Goal: Information Seeking & Learning: Learn about a topic

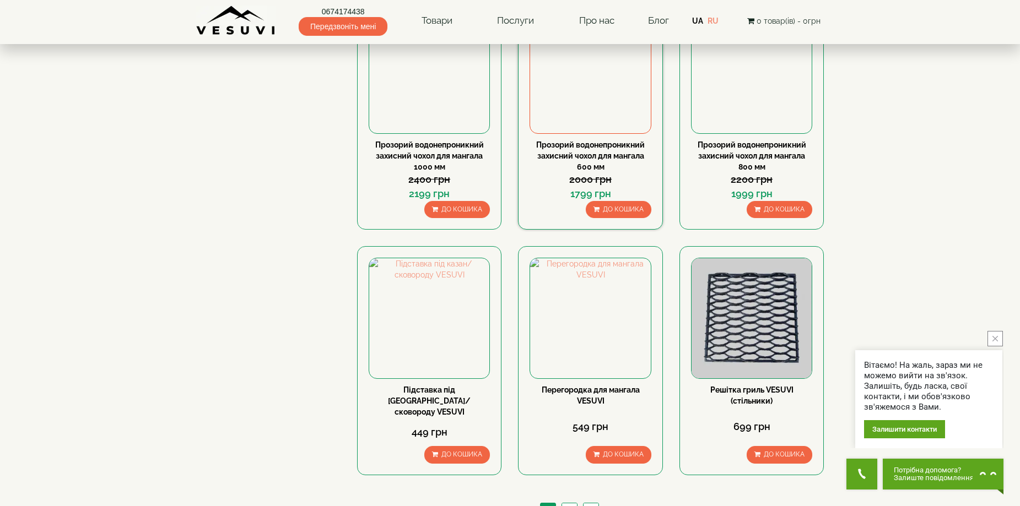
scroll to position [992, 0]
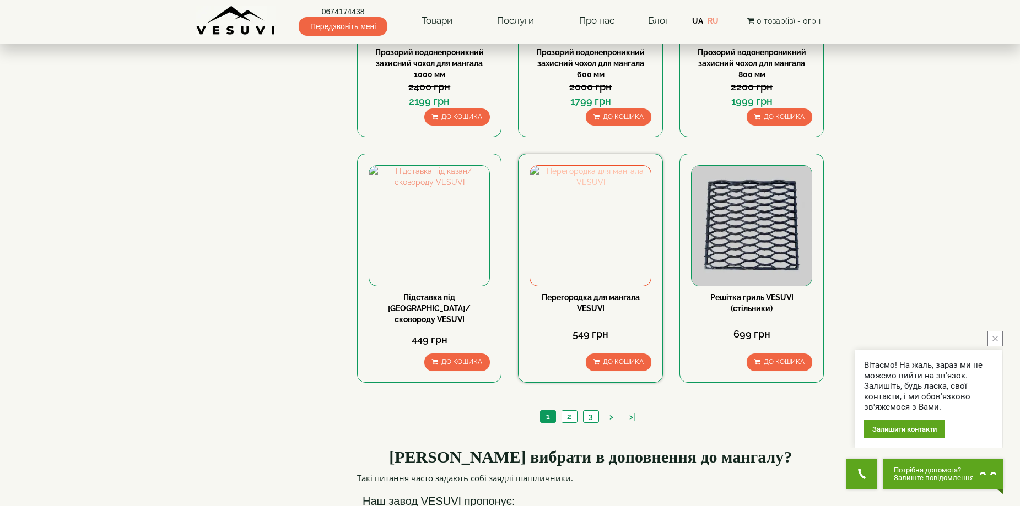
click at [585, 231] on img at bounding box center [590, 226] width 120 height 120
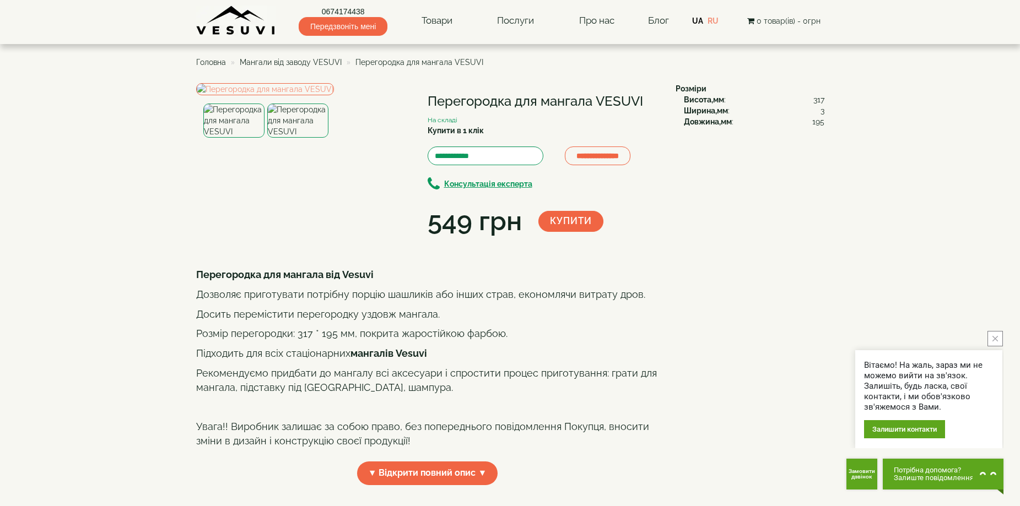
click at [294, 138] on img at bounding box center [297, 121] width 61 height 34
click at [264, 95] on img at bounding box center [265, 89] width 138 height 12
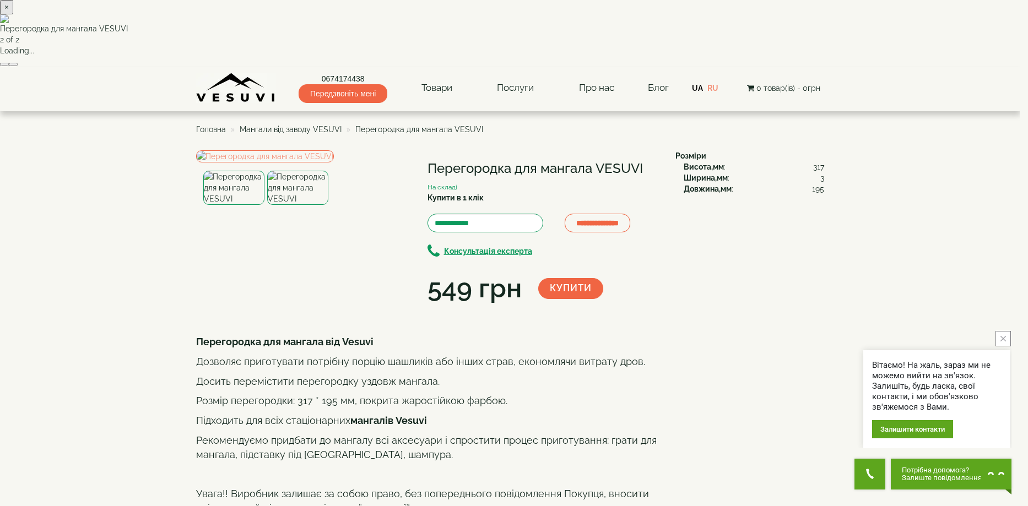
click at [18, 66] on button "button" at bounding box center [13, 64] width 9 height 3
click at [13, 14] on button "×" at bounding box center [6, 7] width 13 height 14
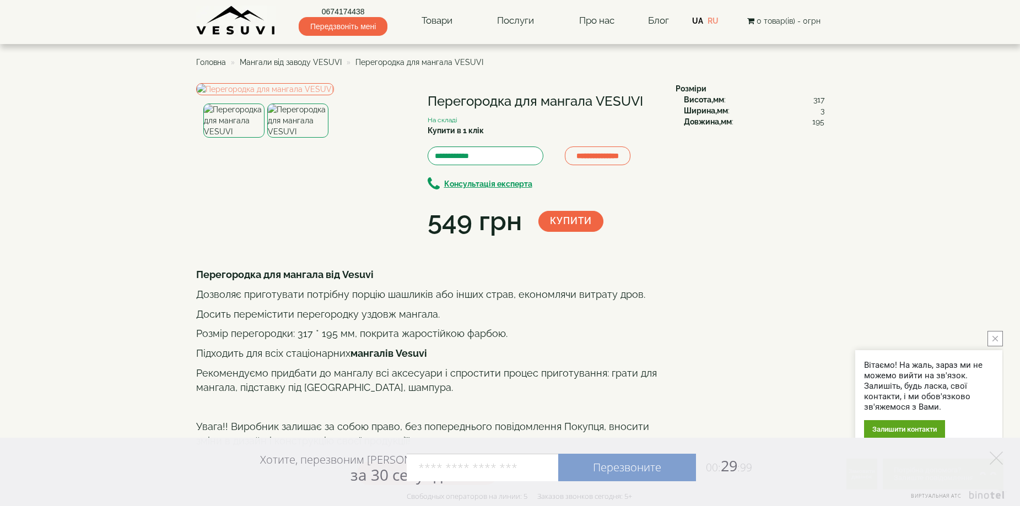
click at [307, 62] on span "Мангали від заводу VESUVI" at bounding box center [291, 62] width 102 height 9
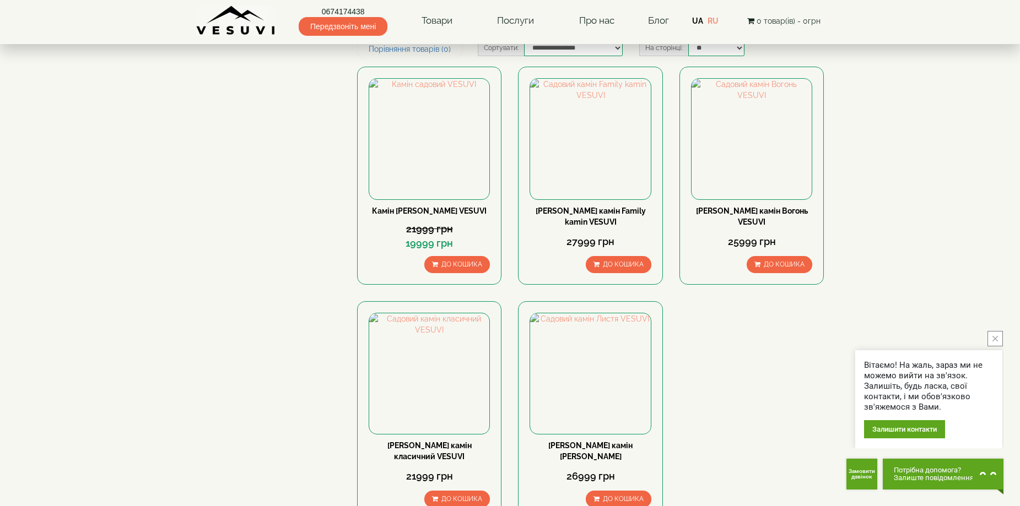
scroll to position [55, 0]
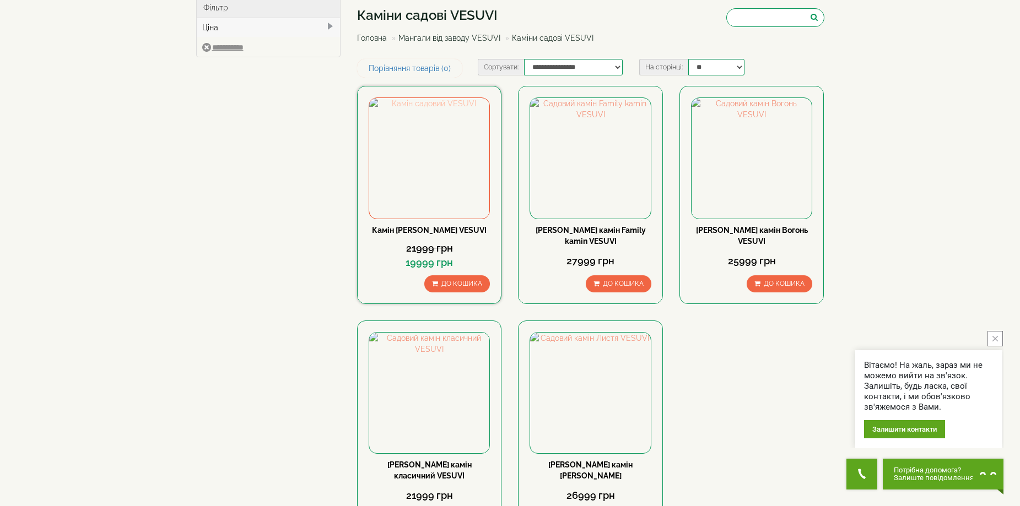
click at [447, 182] on img at bounding box center [429, 158] width 120 height 120
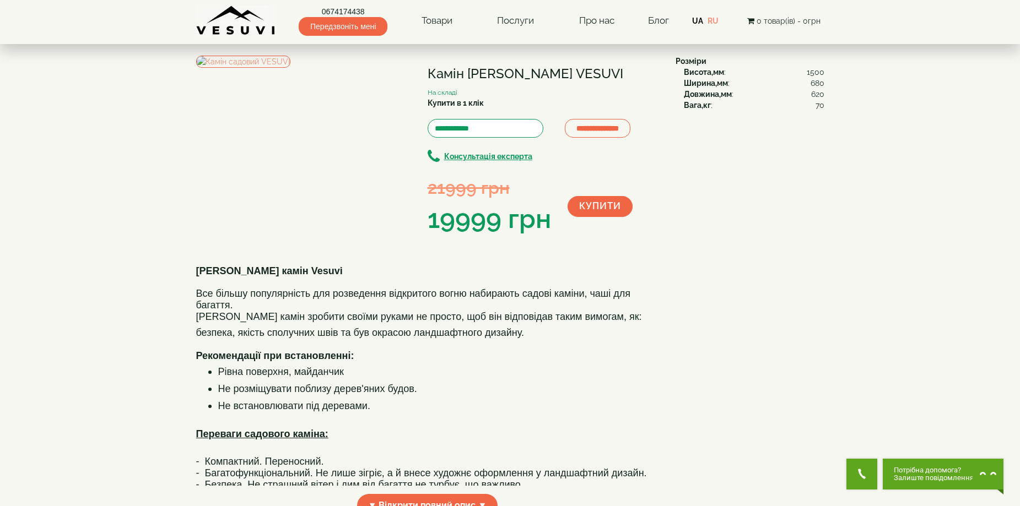
scroll to position [165, 0]
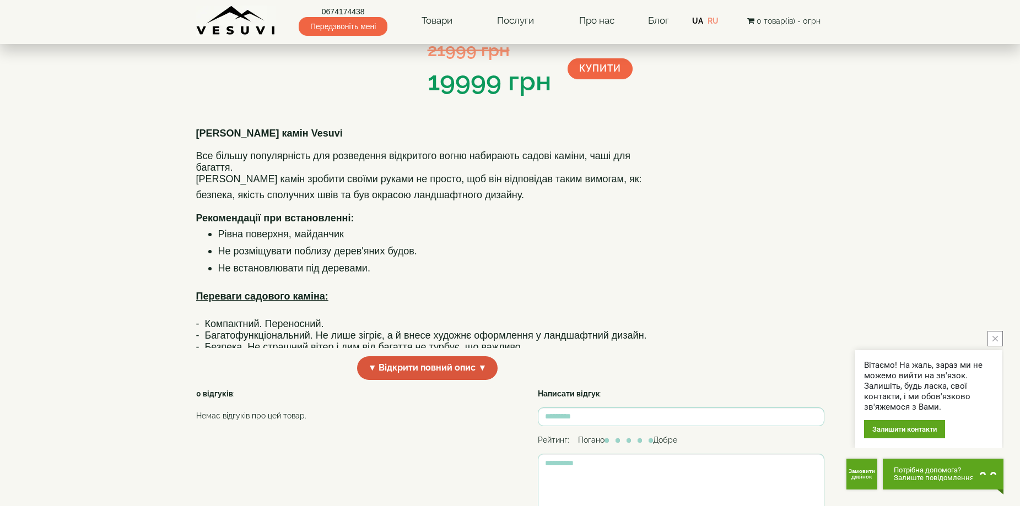
click at [428, 380] on span "▼ Відкрити повний опис ▼" at bounding box center [427, 369] width 141 height 24
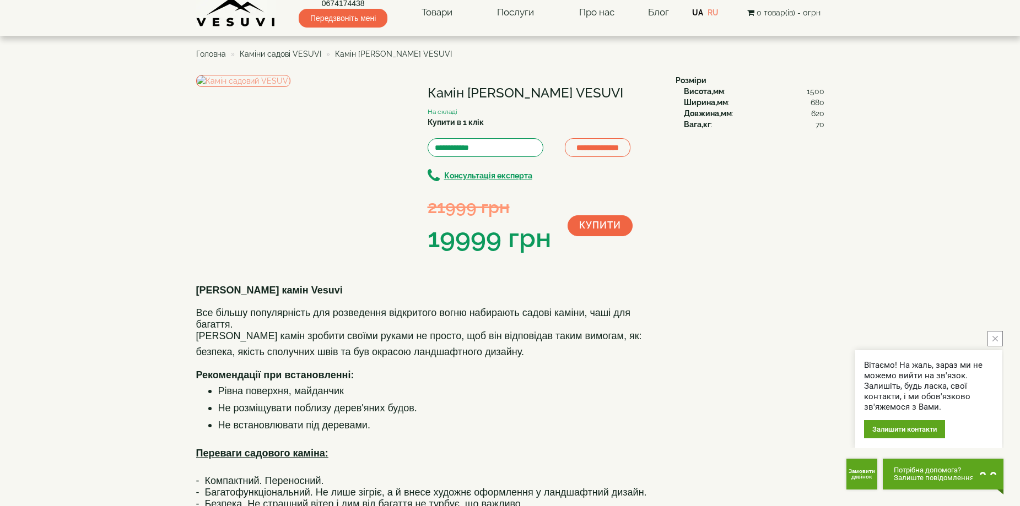
scroll to position [0, 0]
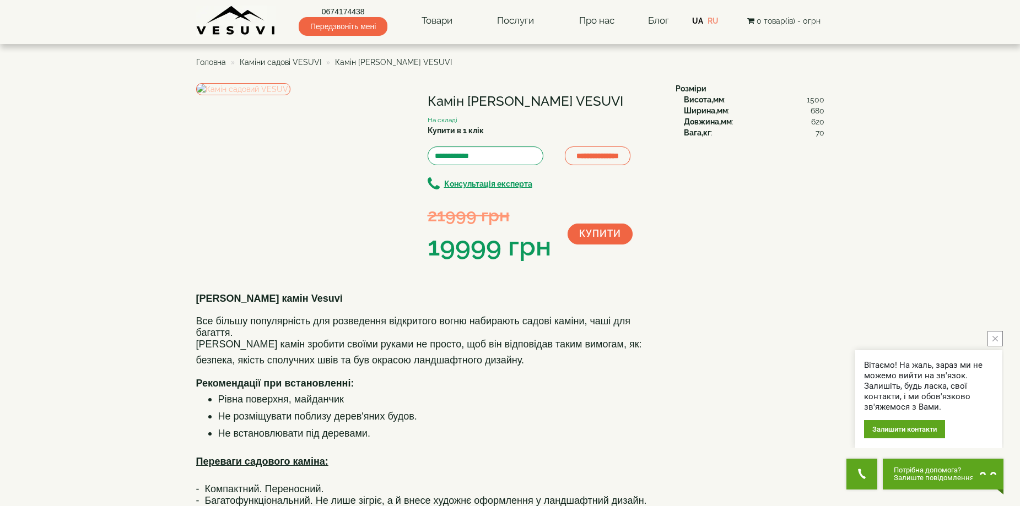
click at [290, 95] on img at bounding box center [243, 89] width 94 height 12
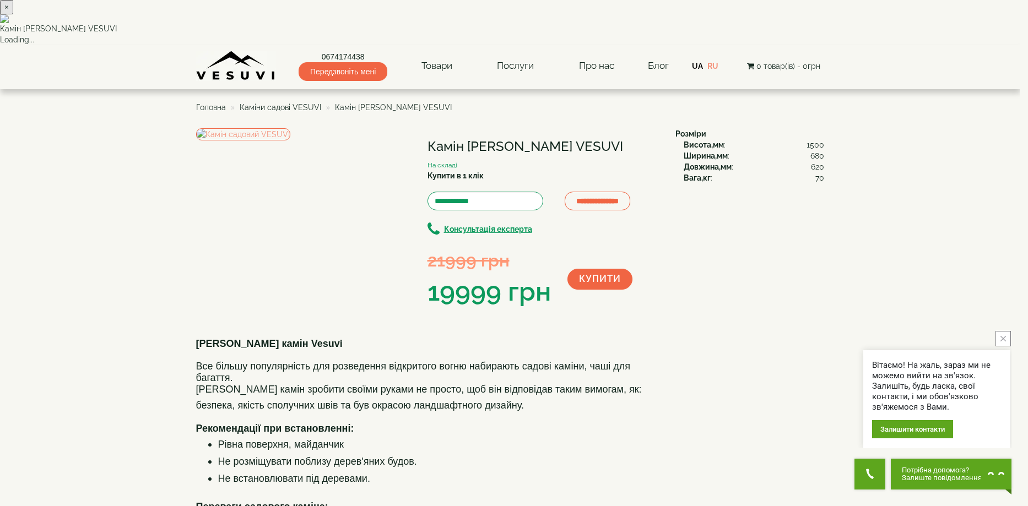
click at [13, 14] on button "×" at bounding box center [6, 7] width 13 height 14
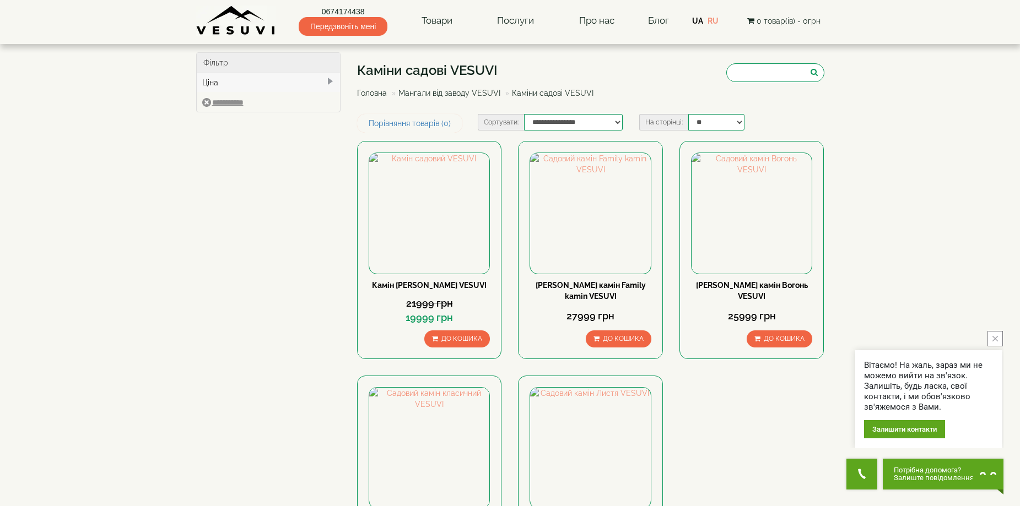
click at [418, 92] on link "Мангали від заводу VESUVI" at bounding box center [449, 93] width 102 height 9
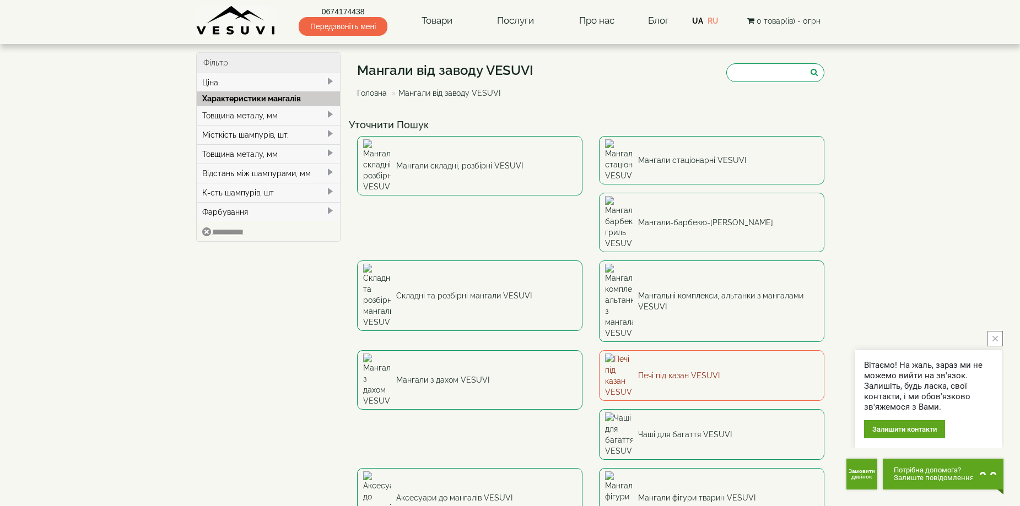
click at [599, 350] on link "Печі під казан VESUVI" at bounding box center [711, 375] width 225 height 51
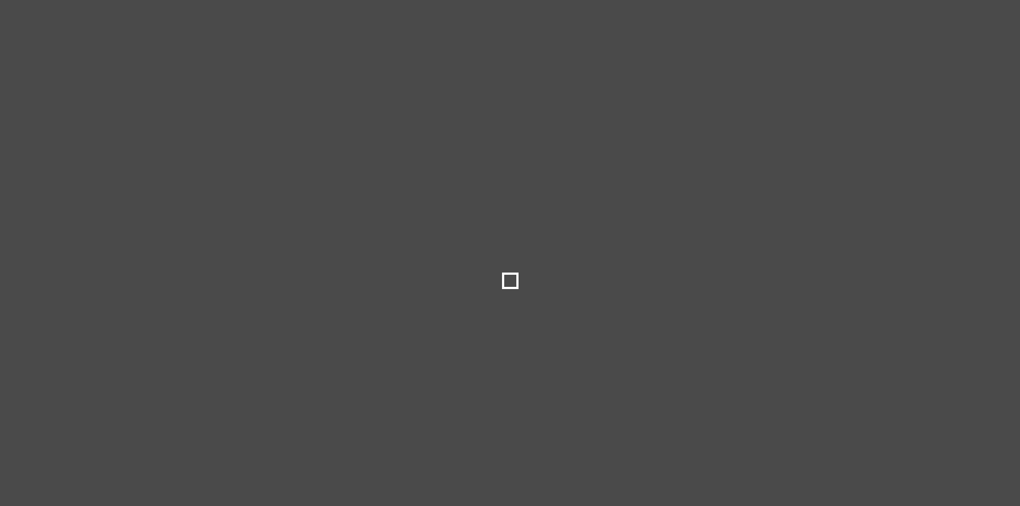
type input "***"
type input "*****"
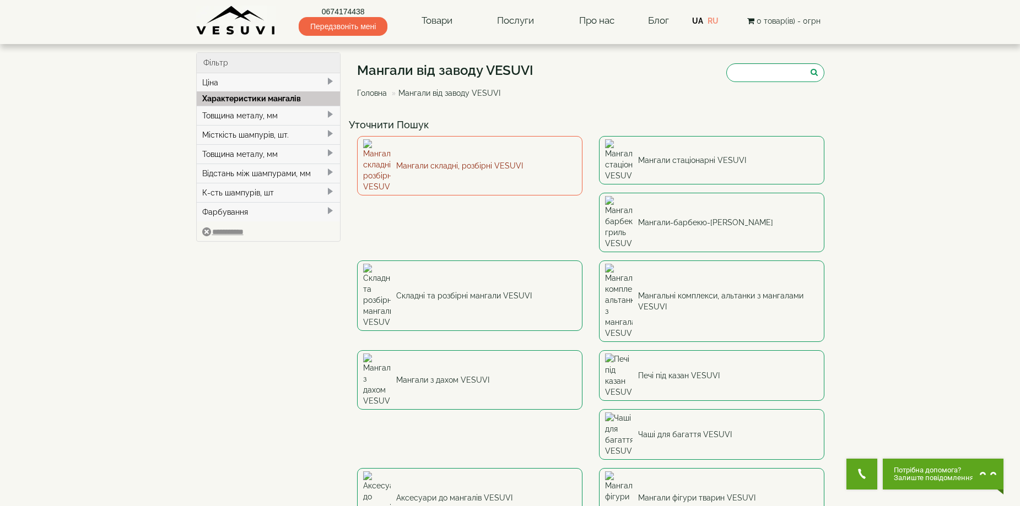
click at [444, 153] on link "Мангали складні, розбірні VESUVI" at bounding box center [469, 166] width 225 height 60
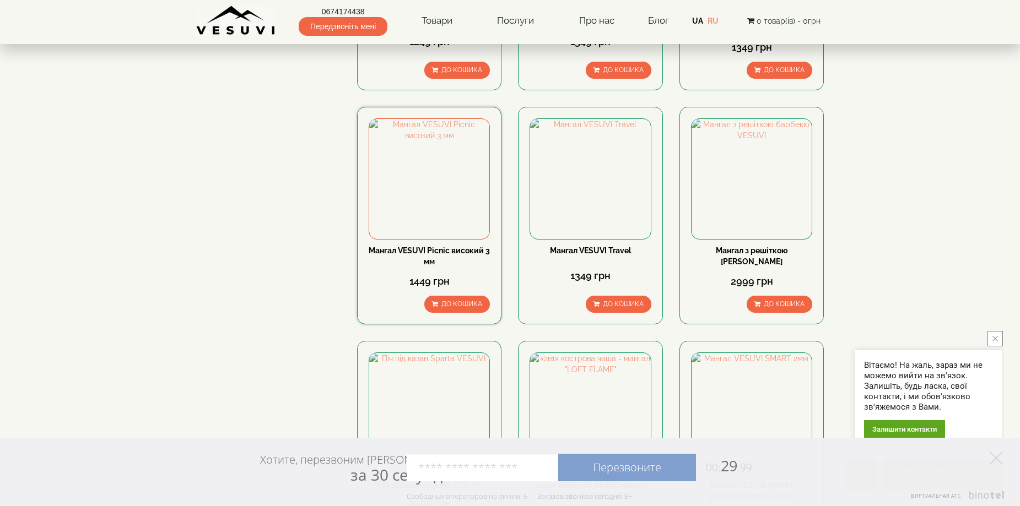
scroll to position [496, 0]
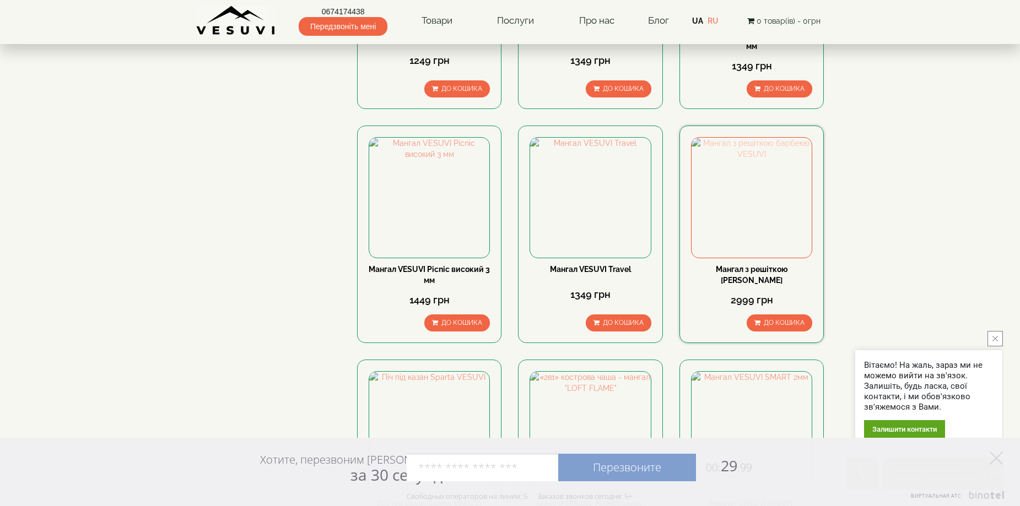
click at [752, 191] on img at bounding box center [752, 198] width 120 height 120
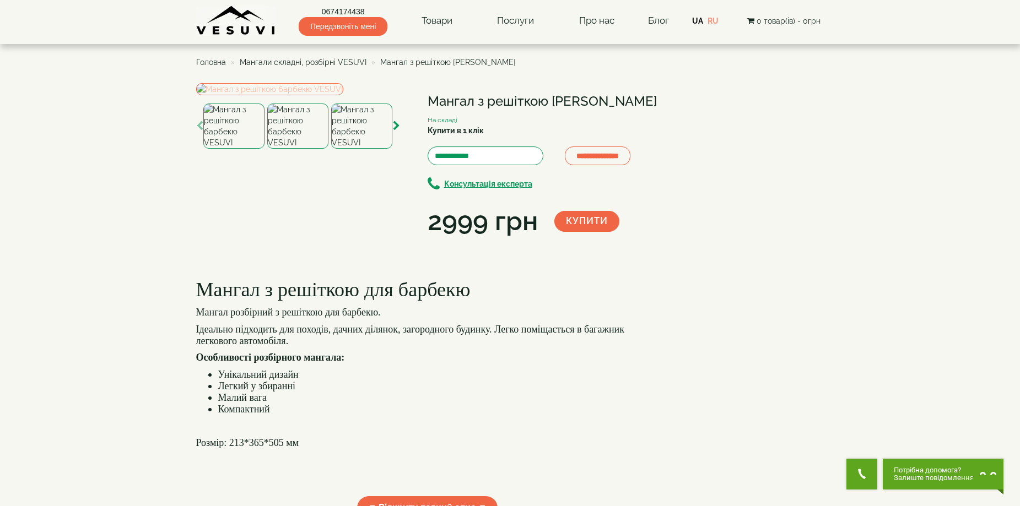
click at [341, 95] on img at bounding box center [269, 89] width 147 height 12
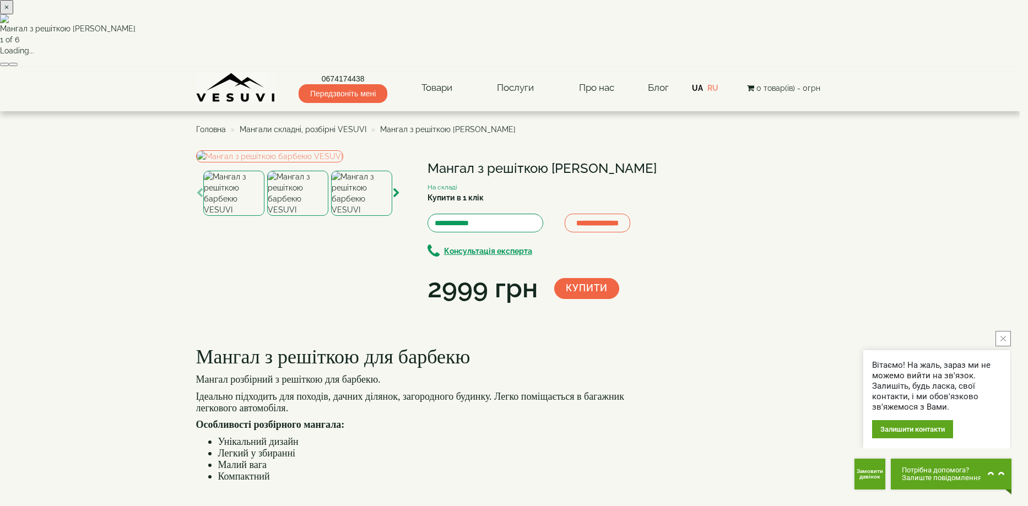
click at [18, 66] on button "button" at bounding box center [13, 64] width 9 height 3
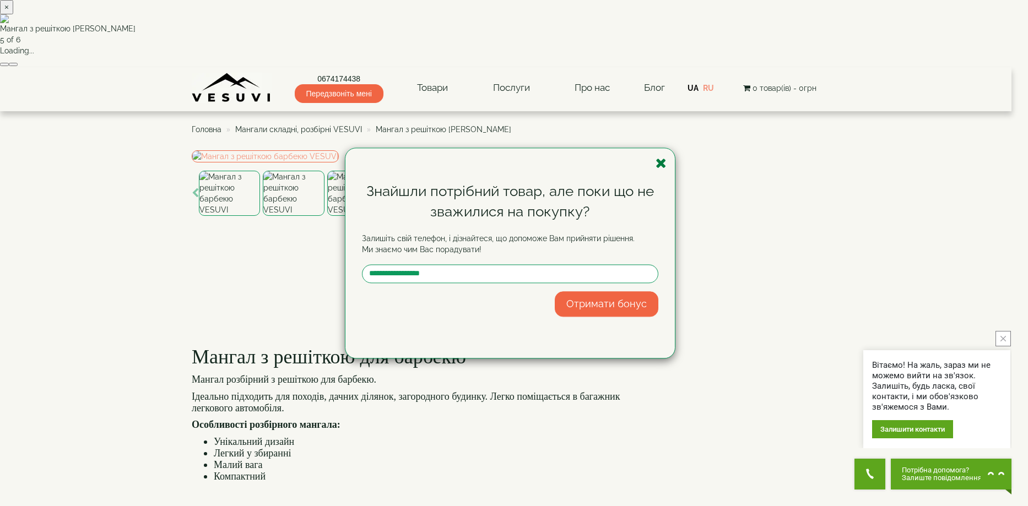
click at [664, 164] on icon "button" at bounding box center [661, 163] width 11 height 14
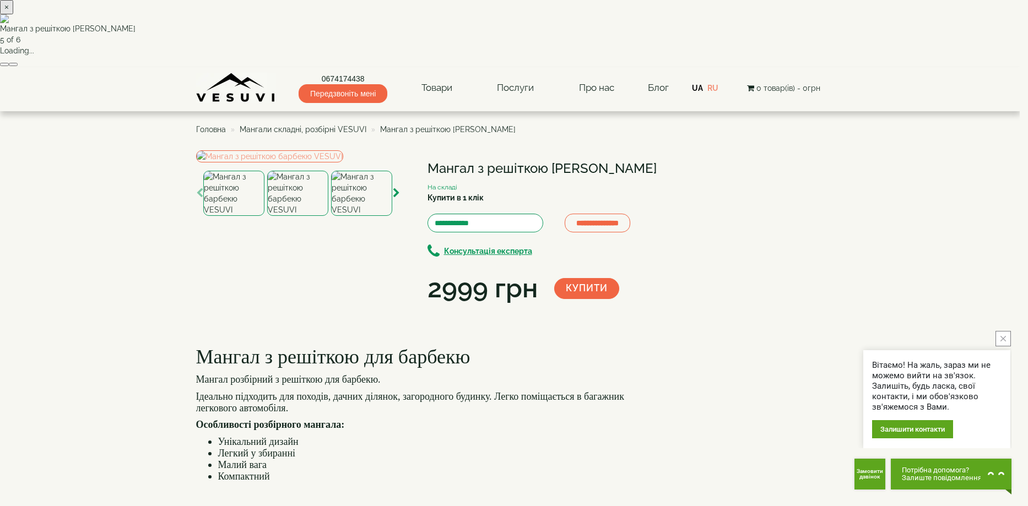
click at [13, 14] on button "×" at bounding box center [6, 7] width 13 height 14
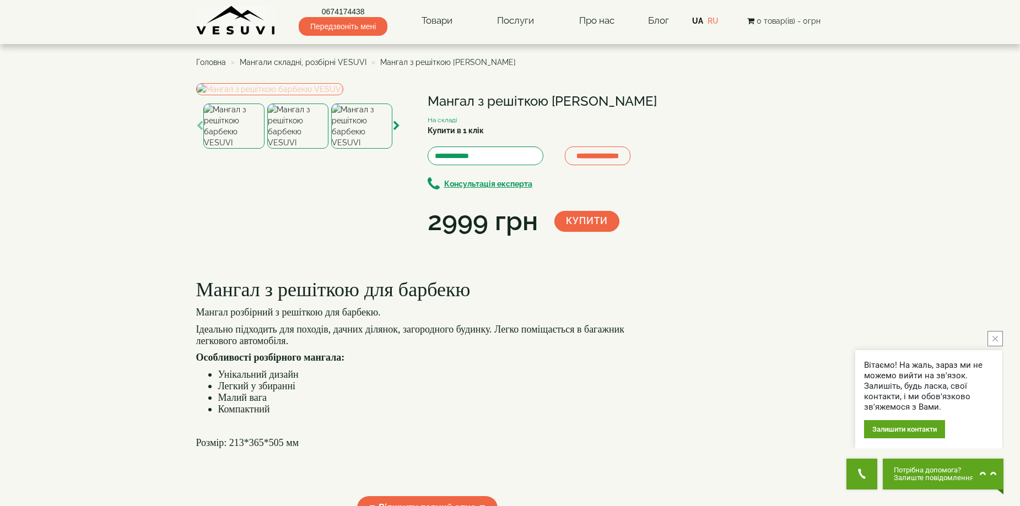
click at [343, 95] on img at bounding box center [269, 89] width 147 height 12
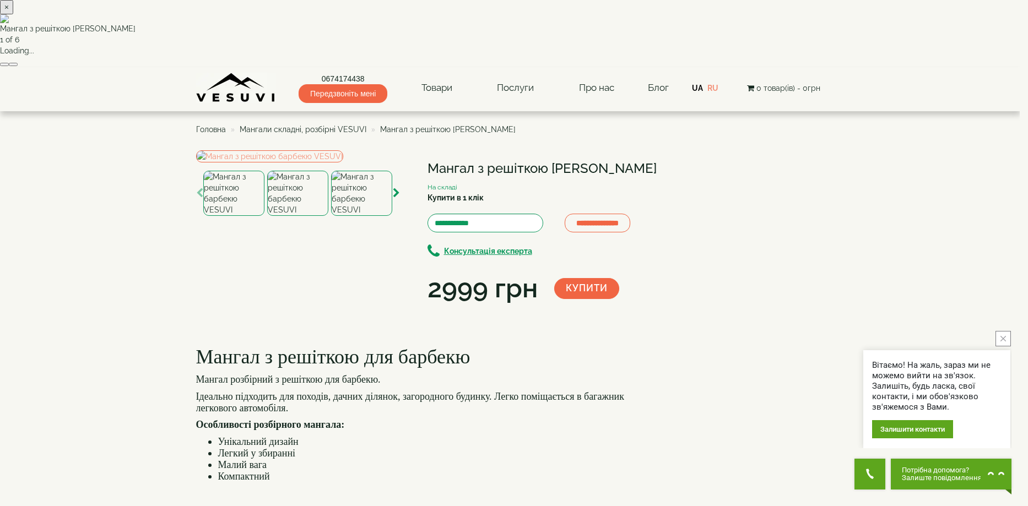
click at [18, 66] on button "button" at bounding box center [13, 64] width 9 height 3
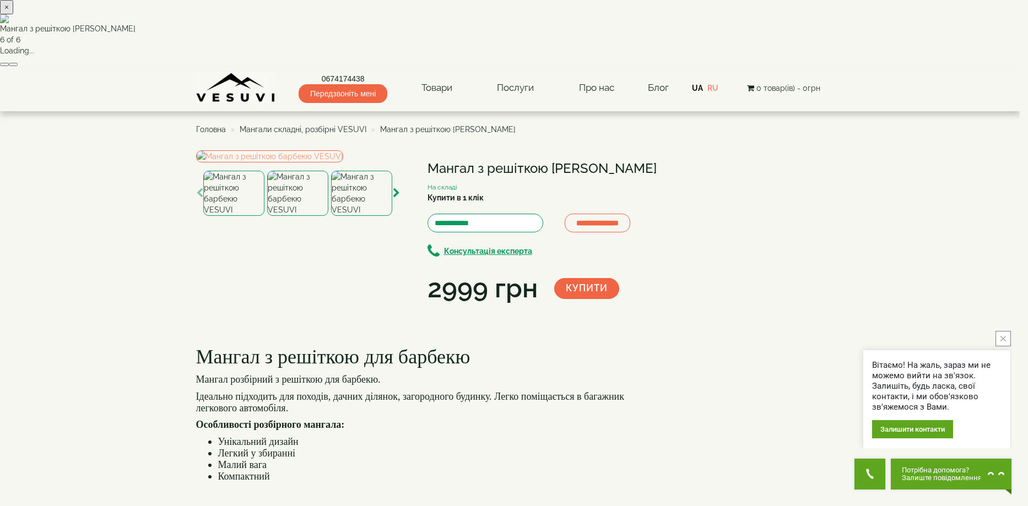
click at [18, 66] on button "button" at bounding box center [13, 64] width 9 height 3
click at [13, 14] on button "×" at bounding box center [6, 7] width 13 height 14
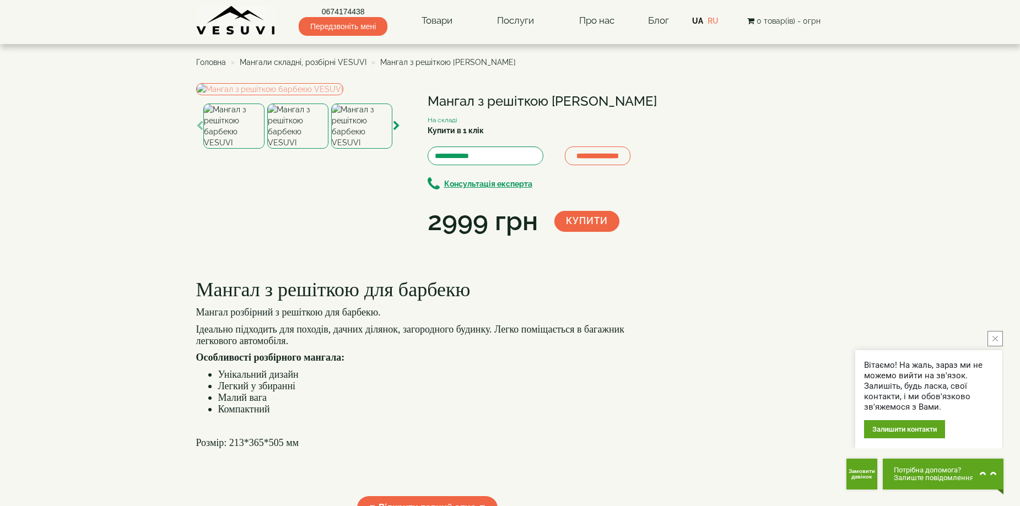
click at [303, 61] on span "Мангали складні, розбірні VESUVI" at bounding box center [303, 62] width 127 height 9
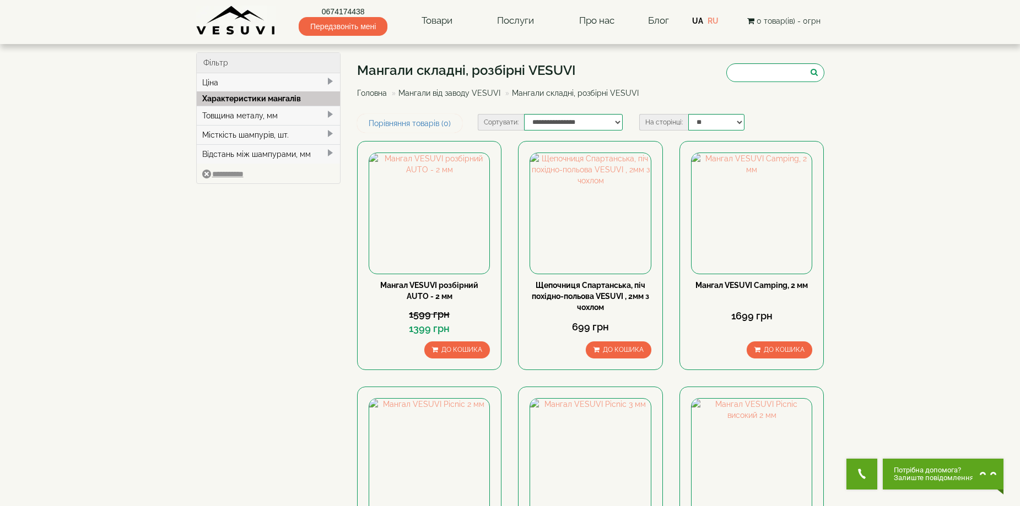
scroll to position [110, 0]
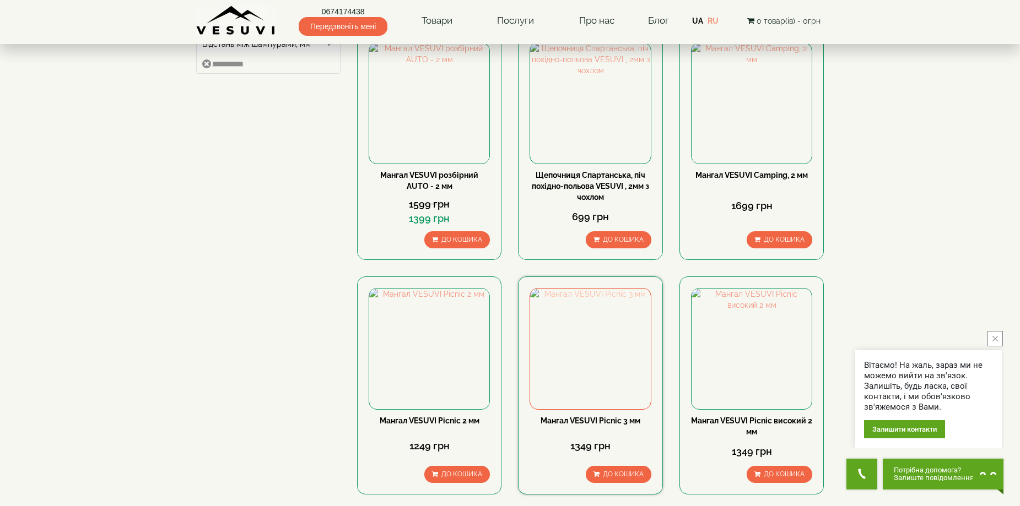
click at [617, 357] on img at bounding box center [590, 349] width 120 height 120
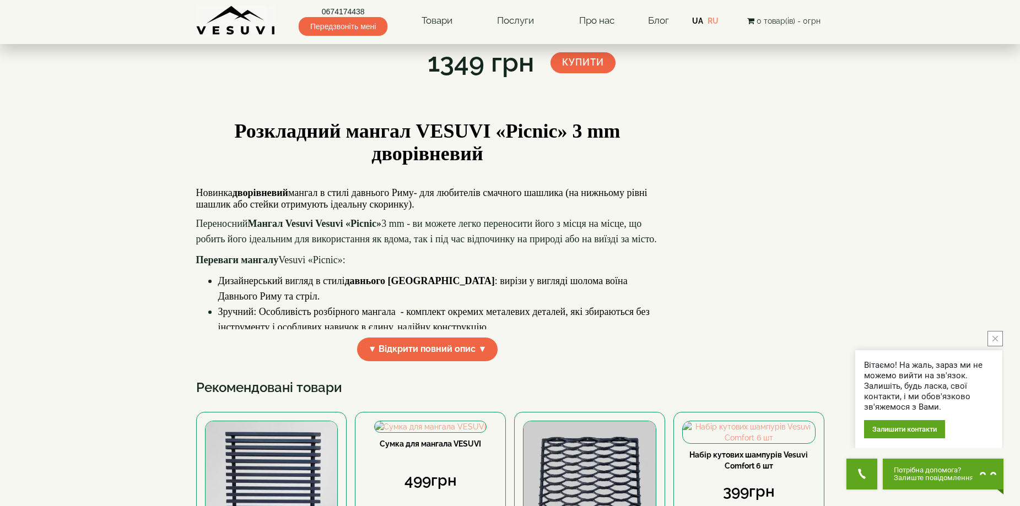
scroll to position [220, 0]
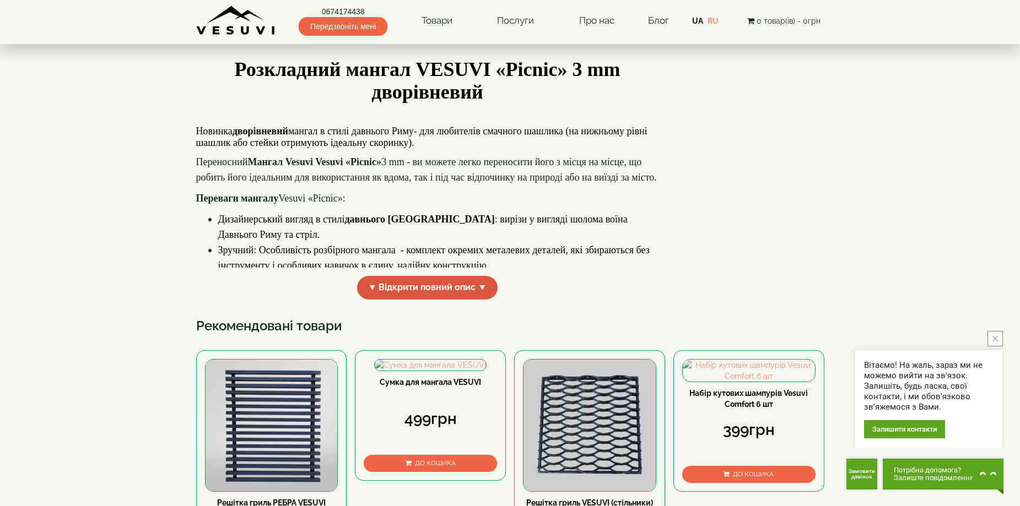
click at [424, 300] on span "▼ Відкрити повний опис ▼" at bounding box center [427, 288] width 141 height 24
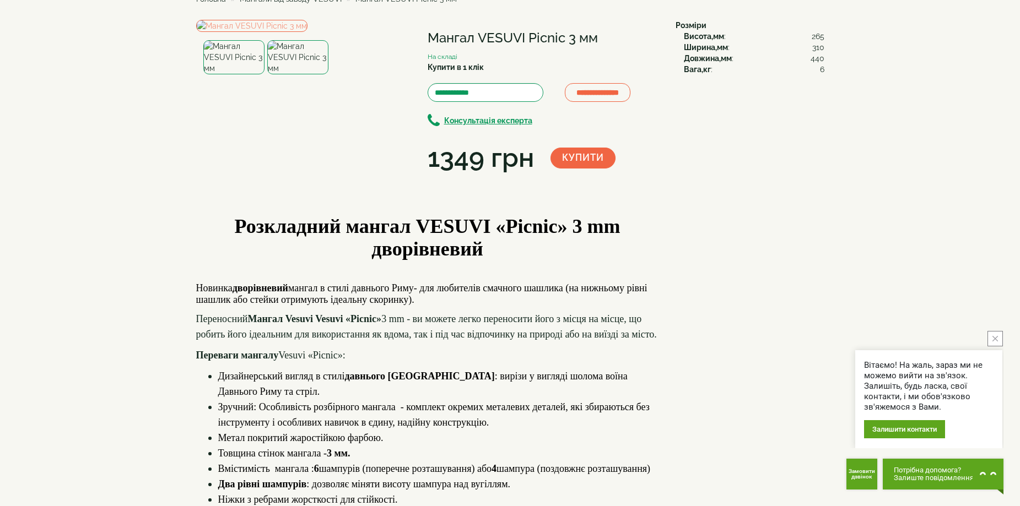
scroll to position [0, 0]
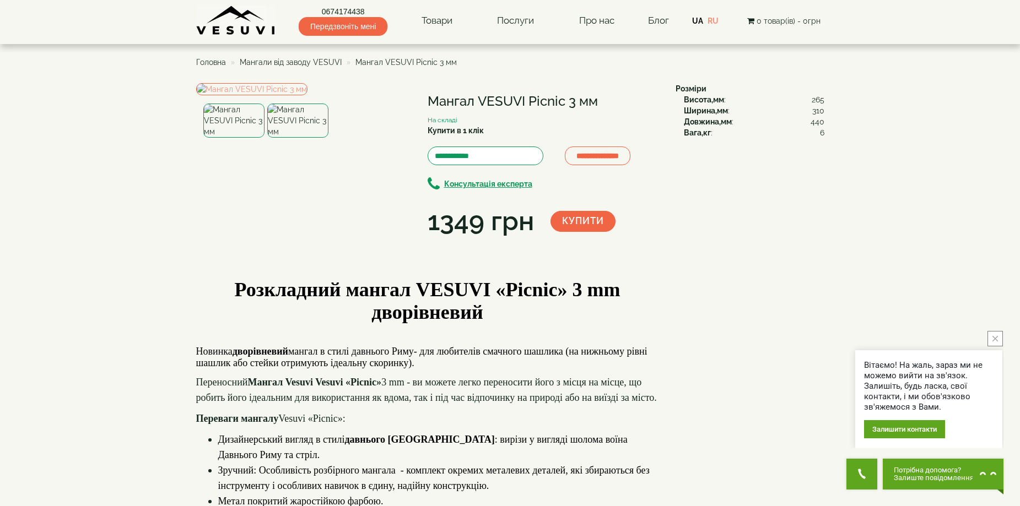
click at [298, 138] on img at bounding box center [297, 121] width 61 height 34
click at [237, 138] on img at bounding box center [233, 121] width 61 height 34
click at [303, 63] on span "Мангали від заводу VESUVI" at bounding box center [291, 62] width 102 height 9
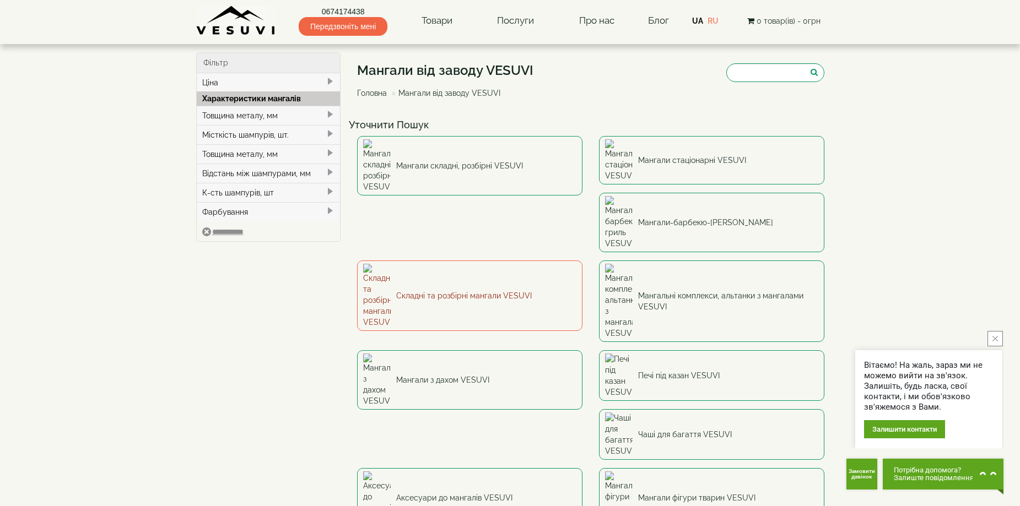
click at [582, 261] on link "Складні та розбірні мангали VESUVI" at bounding box center [469, 296] width 225 height 71
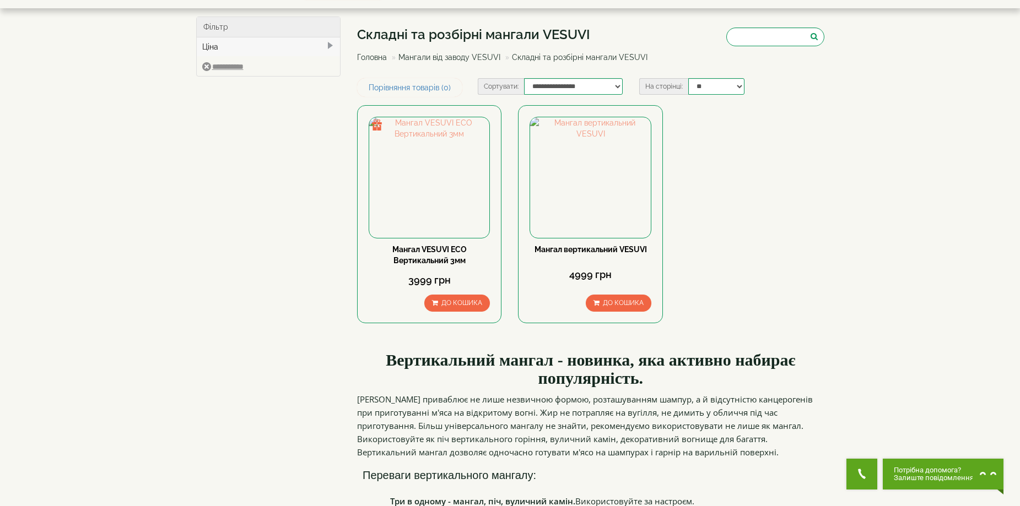
scroll to position [55, 0]
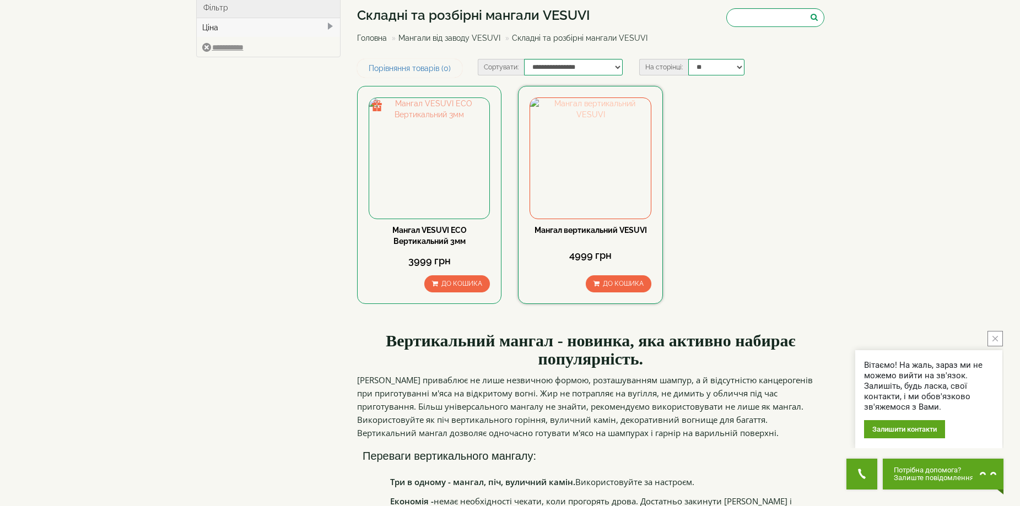
click at [589, 174] on img at bounding box center [590, 158] width 120 height 120
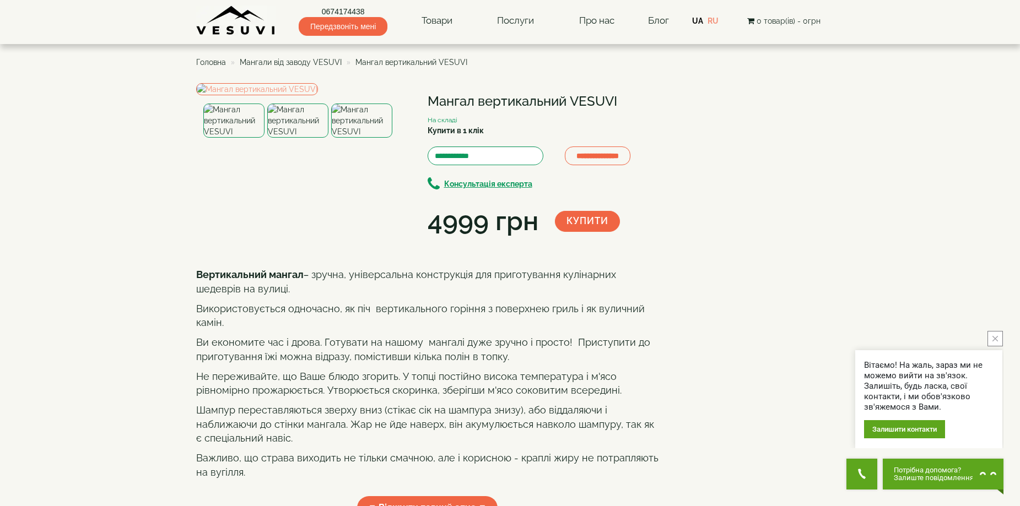
click at [300, 138] on img at bounding box center [297, 121] width 61 height 34
click at [224, 138] on img at bounding box center [233, 121] width 61 height 34
click at [365, 138] on img at bounding box center [361, 121] width 61 height 34
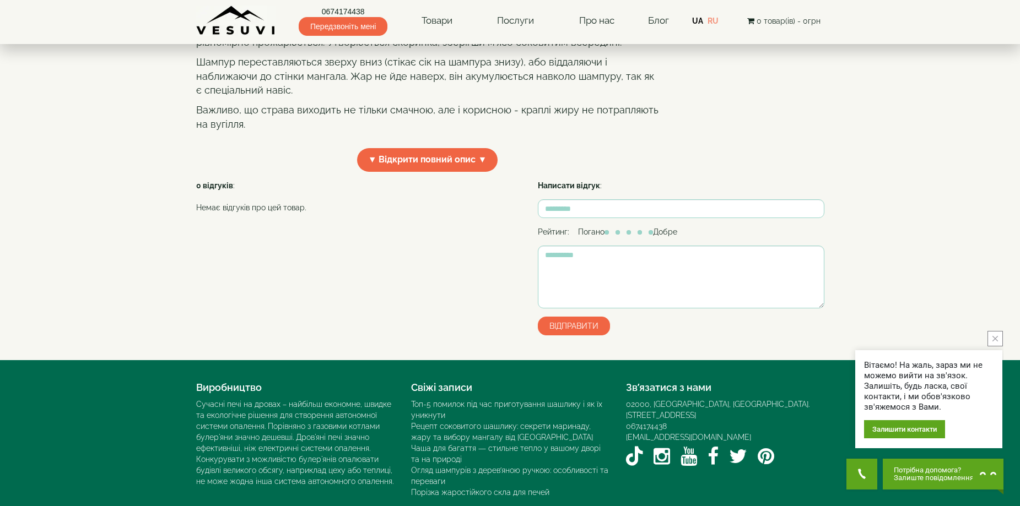
scroll to position [386, 0]
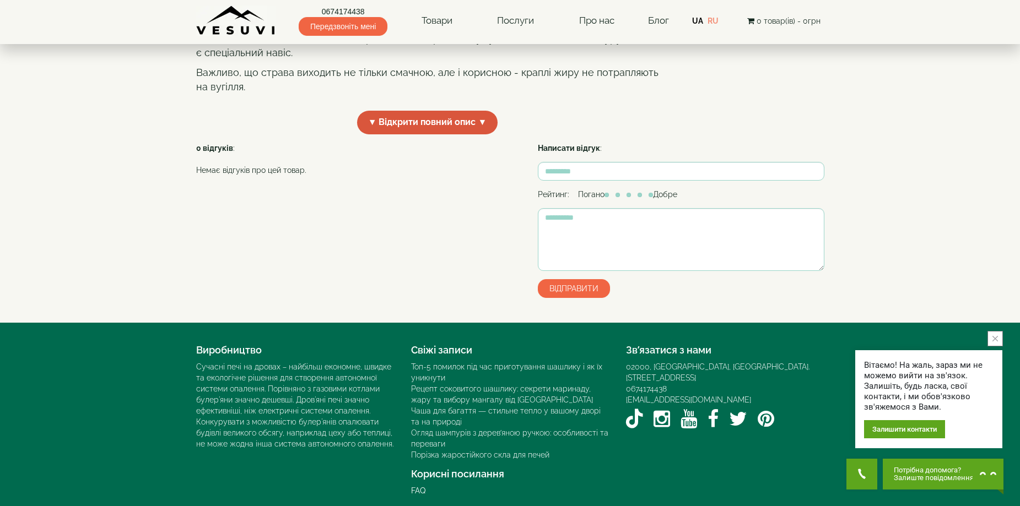
click at [438, 134] on span "▼ Відкрити повний опис ▼" at bounding box center [427, 123] width 141 height 24
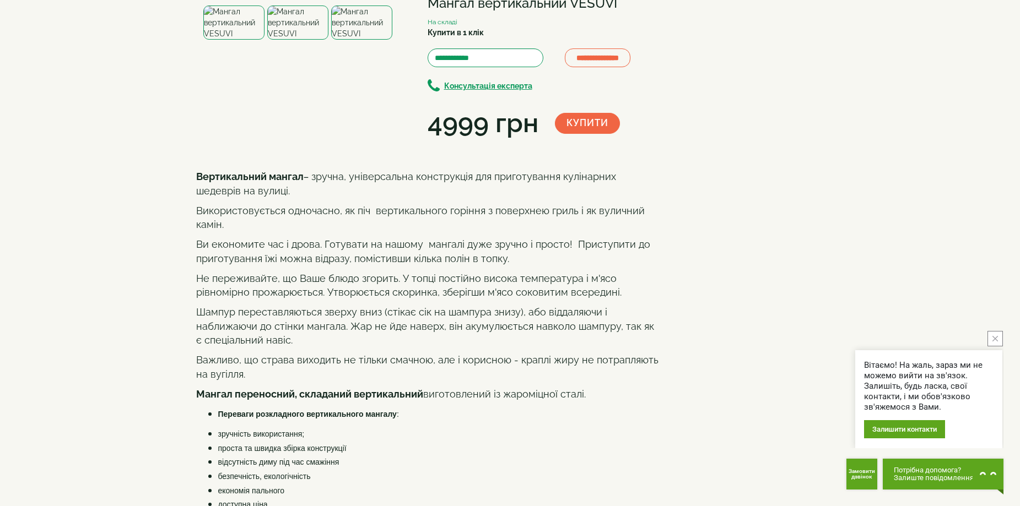
scroll to position [55, 0]
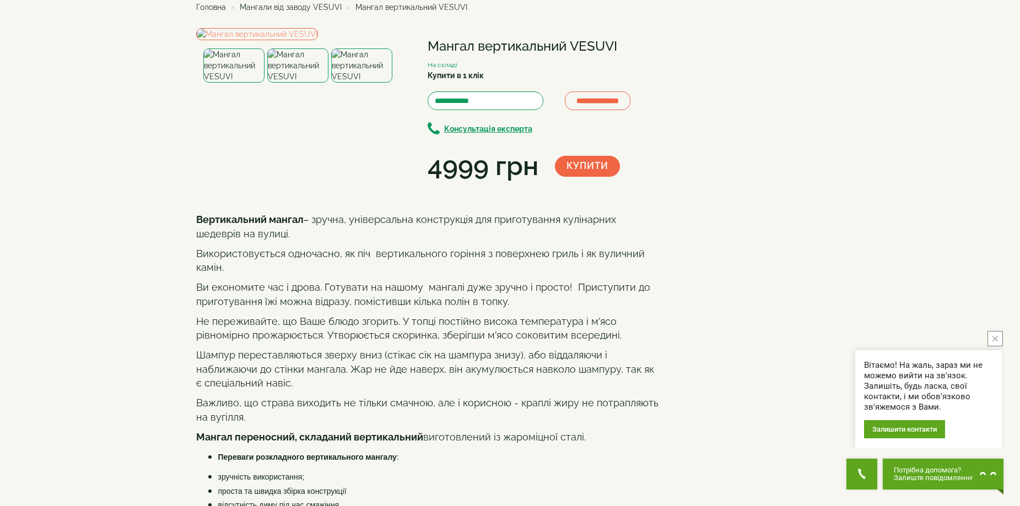
click at [299, 83] on img at bounding box center [297, 65] width 61 height 34
click at [236, 83] on img at bounding box center [233, 65] width 61 height 34
click at [358, 83] on img at bounding box center [361, 65] width 61 height 34
click at [224, 83] on img at bounding box center [233, 65] width 61 height 34
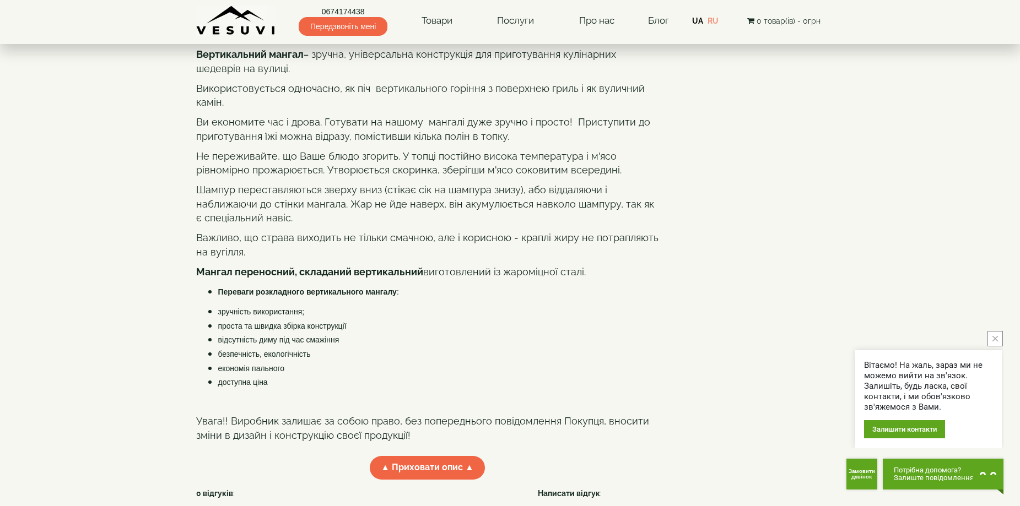
scroll to position [0, 0]
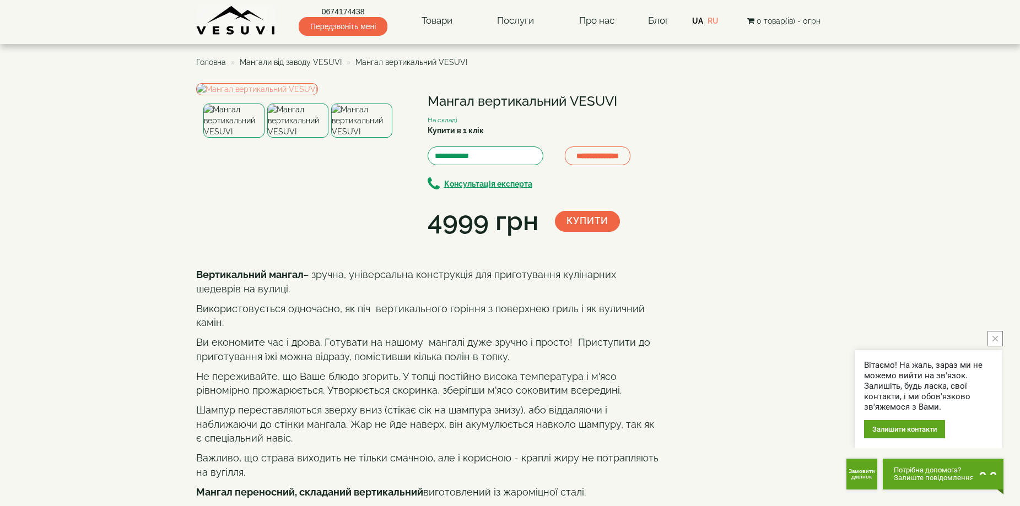
click at [292, 63] on span "Мангали від заводу VESUVI" at bounding box center [291, 62] width 102 height 9
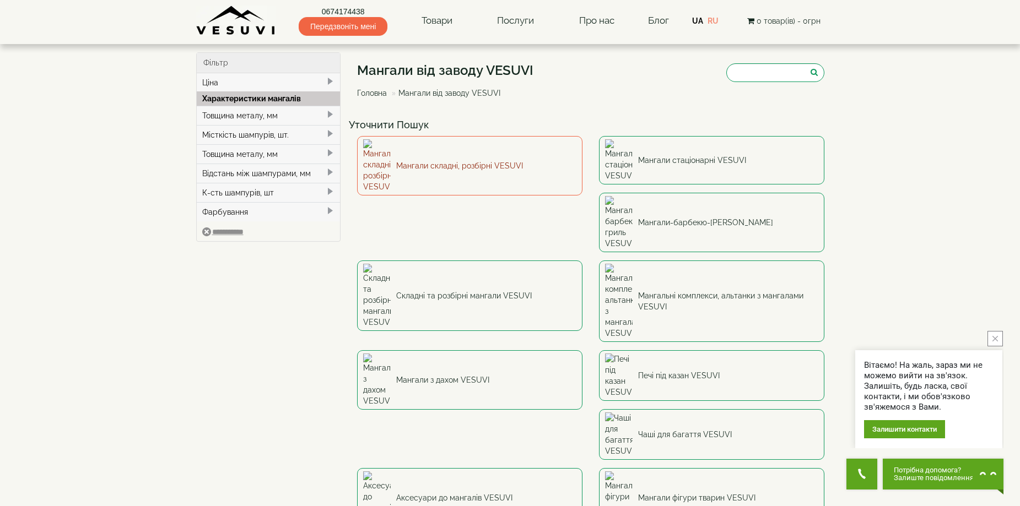
click at [461, 152] on link "Мангали складні, розбірні VESUVI" at bounding box center [469, 166] width 225 height 60
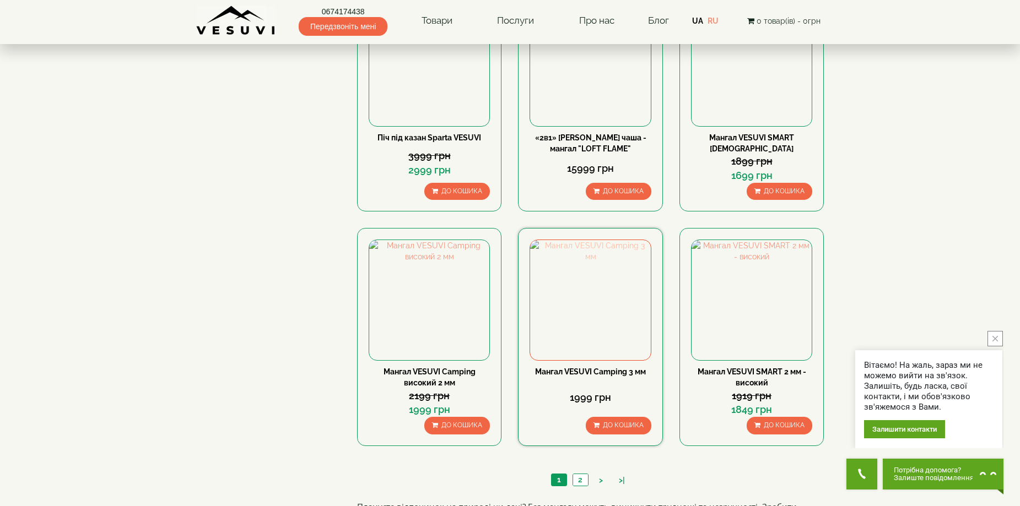
scroll to position [882, 0]
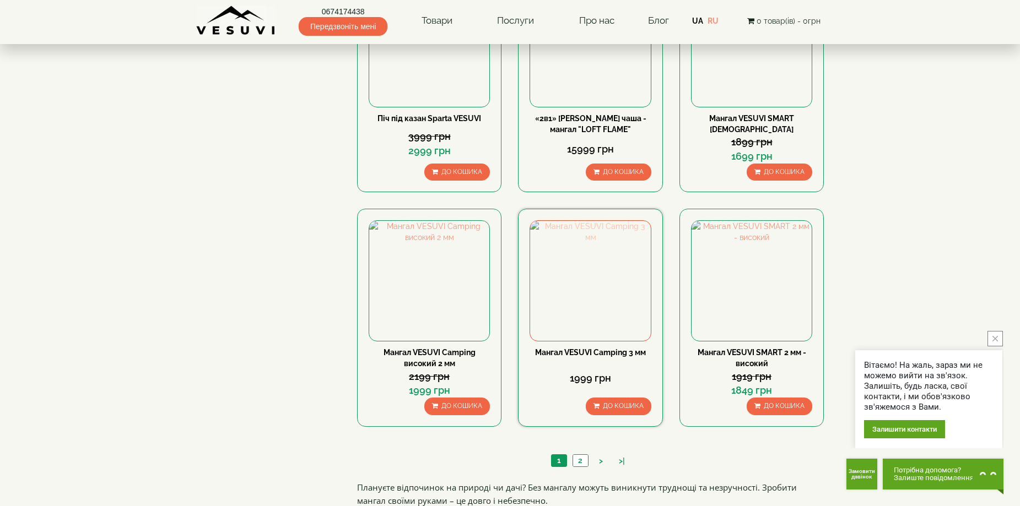
click at [589, 287] on img at bounding box center [590, 281] width 120 height 120
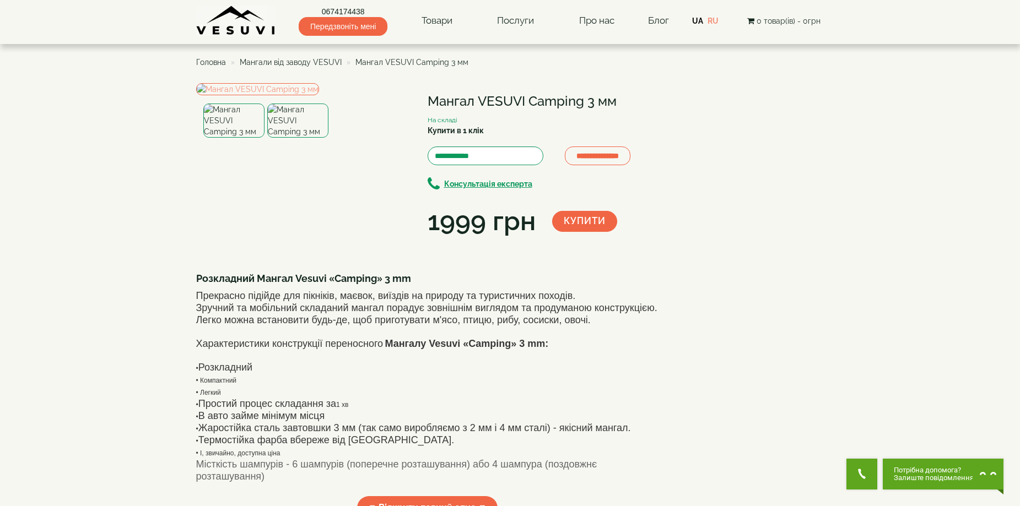
click at [313, 138] on img at bounding box center [297, 121] width 61 height 34
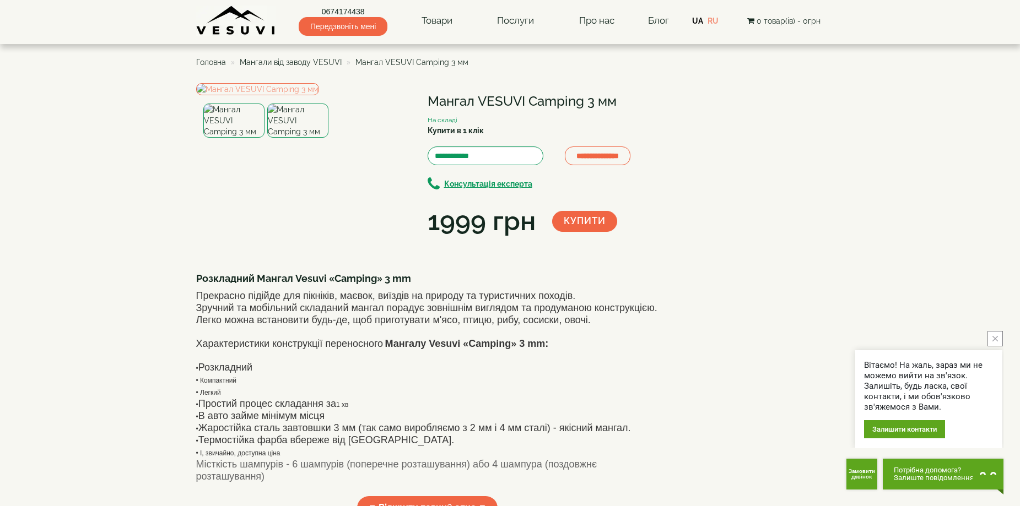
click at [237, 138] on img at bounding box center [233, 121] width 61 height 34
click at [284, 138] on img at bounding box center [297, 121] width 61 height 34
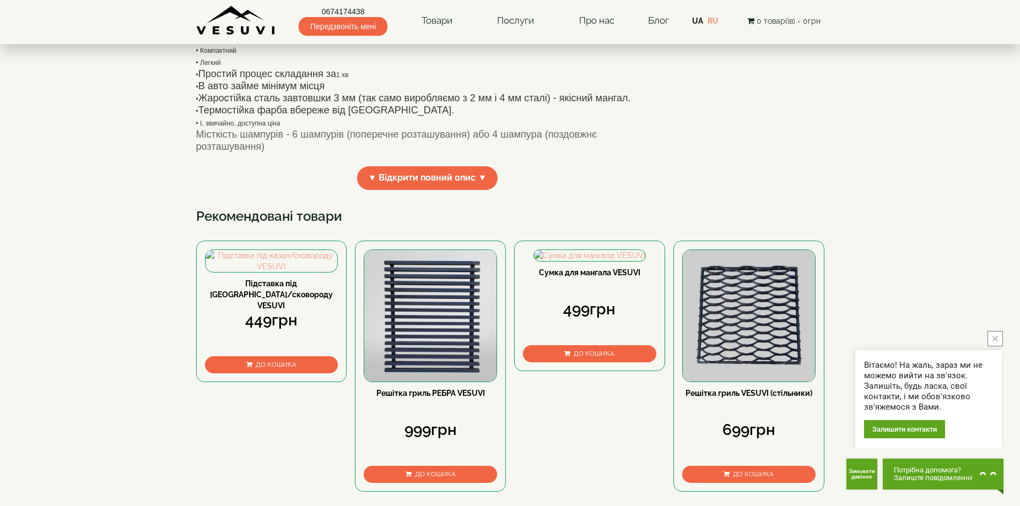
scroll to position [331, 0]
click at [441, 190] on span "▼ Відкрити повний опис ▼" at bounding box center [427, 178] width 141 height 24
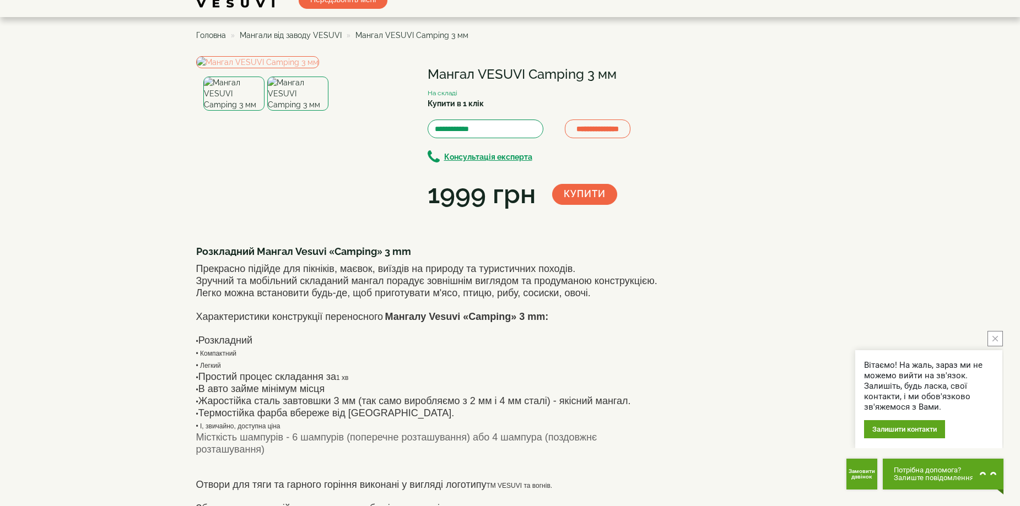
scroll to position [0, 0]
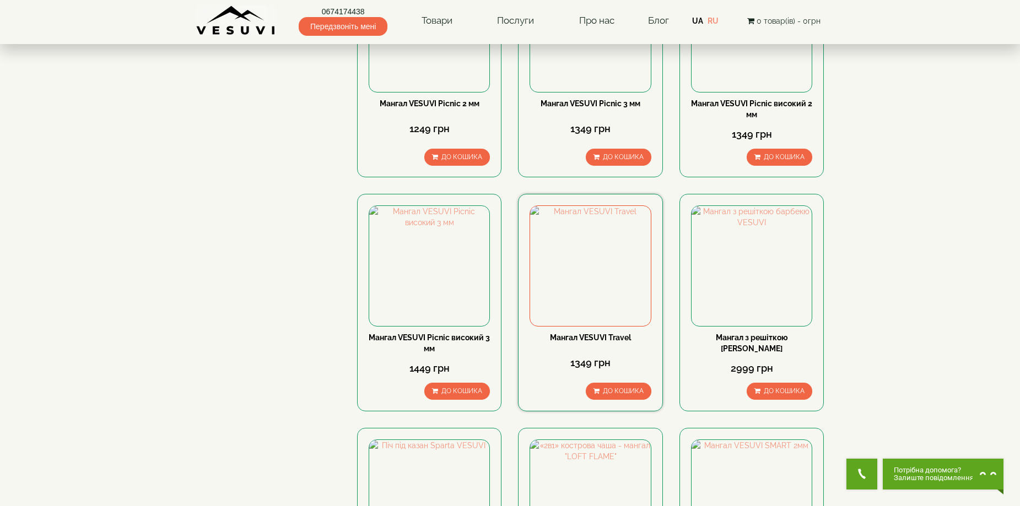
scroll to position [386, 0]
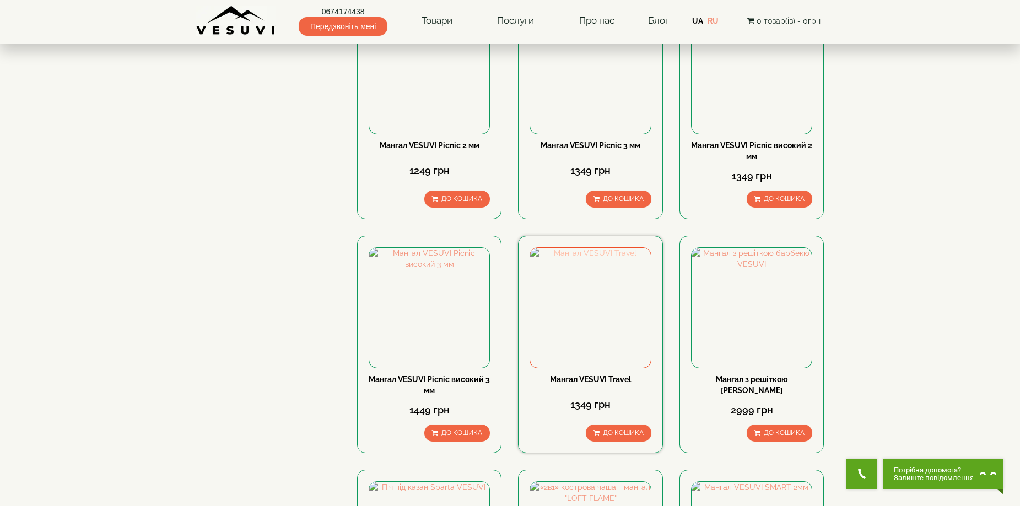
click at [585, 303] on img at bounding box center [590, 308] width 120 height 120
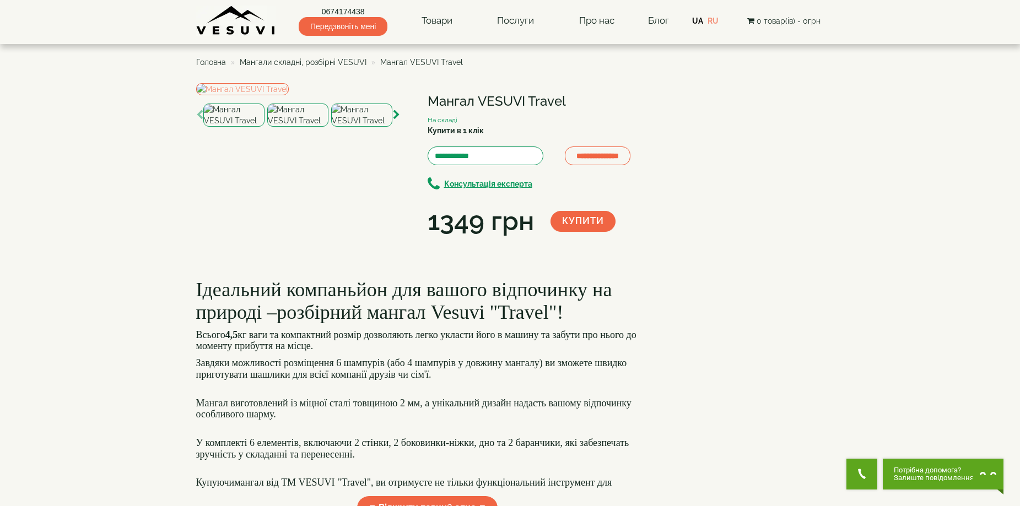
click at [303, 127] on img at bounding box center [297, 115] width 61 height 23
click at [360, 127] on img at bounding box center [361, 115] width 61 height 23
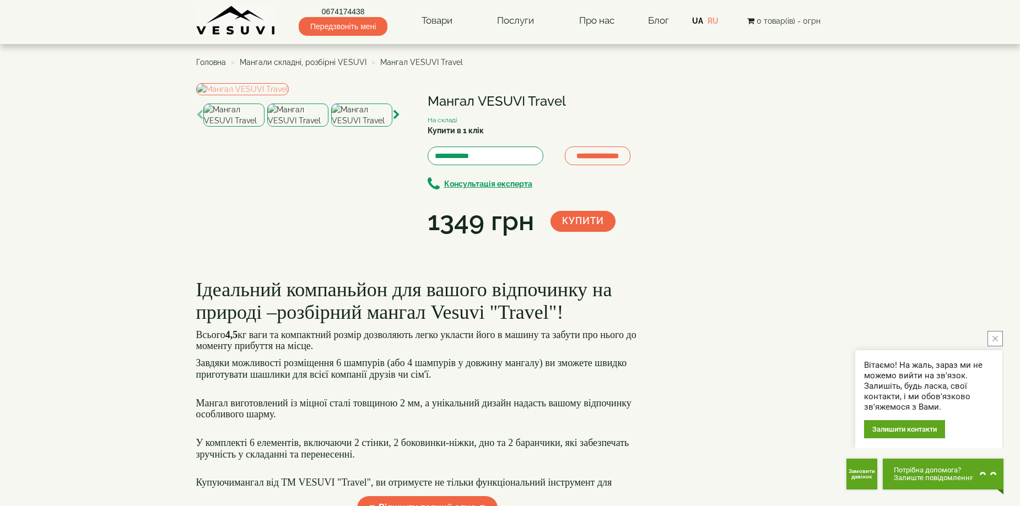
click at [237, 127] on img at bounding box center [233, 115] width 61 height 23
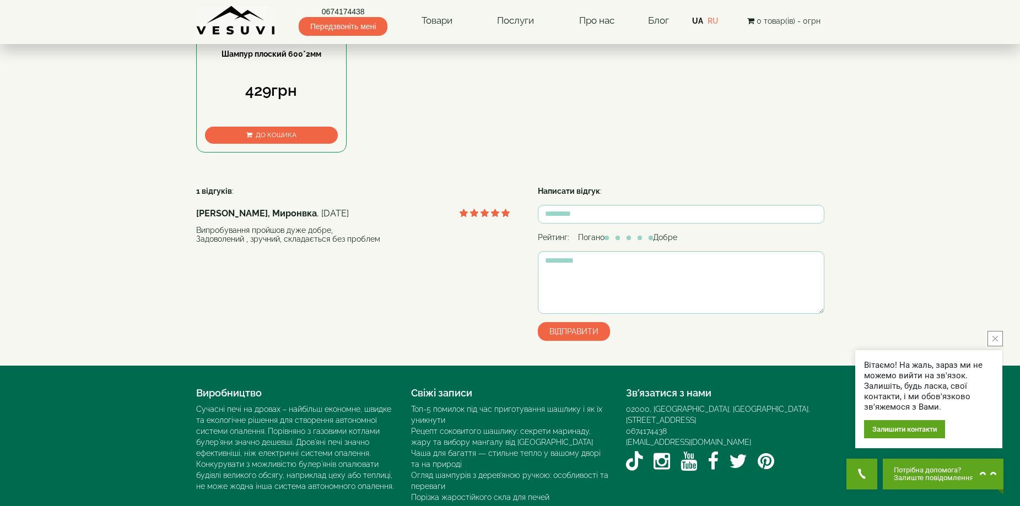
scroll to position [551, 0]
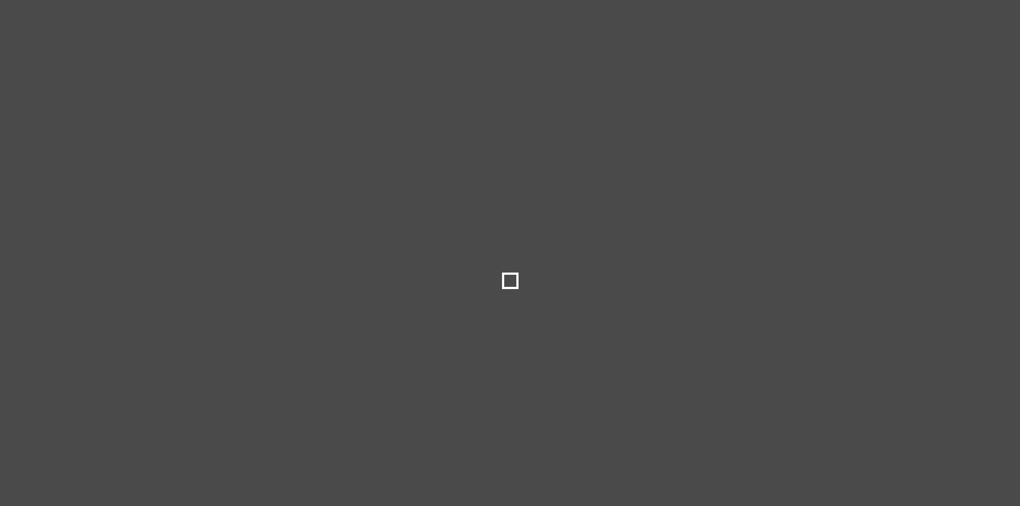
select select
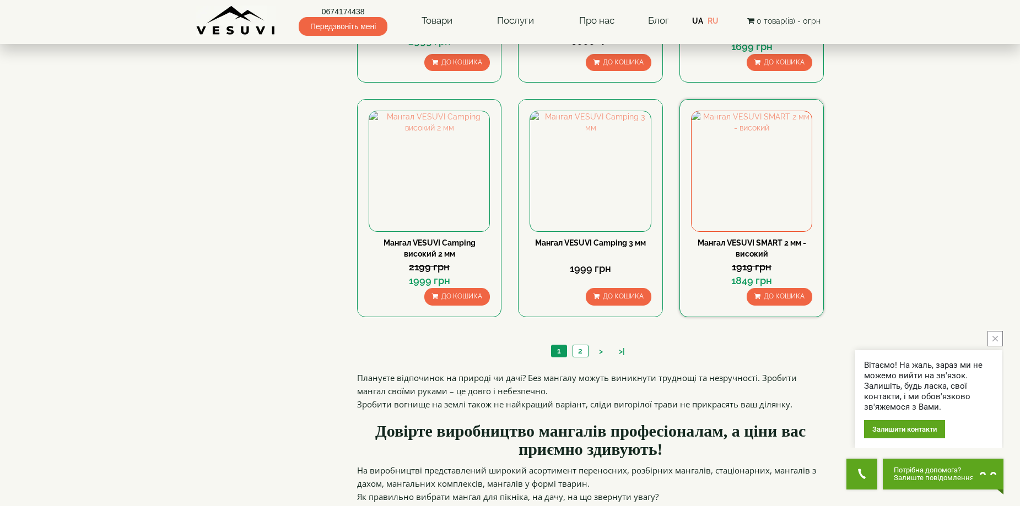
scroll to position [992, 0]
click at [581, 349] on link "2" at bounding box center [580, 351] width 15 height 12
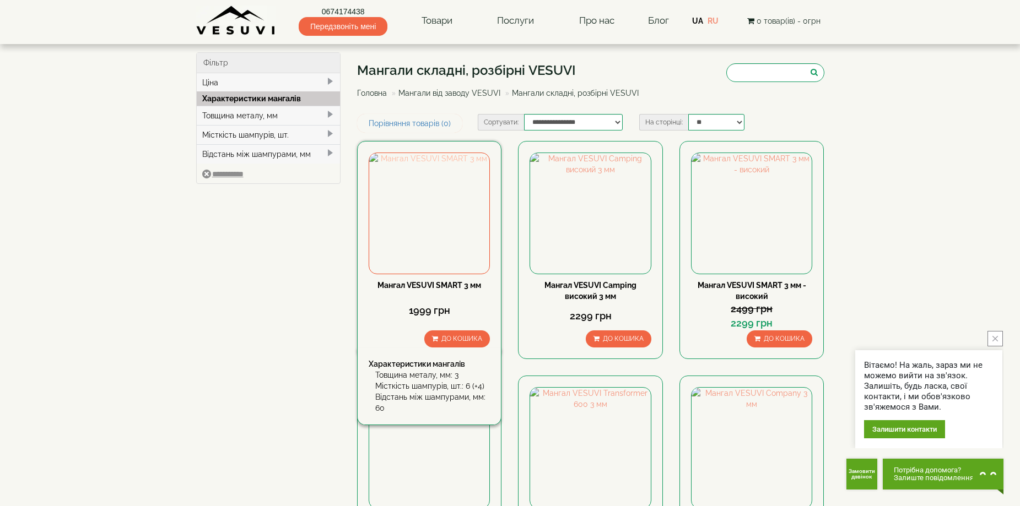
click at [446, 234] on img at bounding box center [429, 213] width 120 height 120
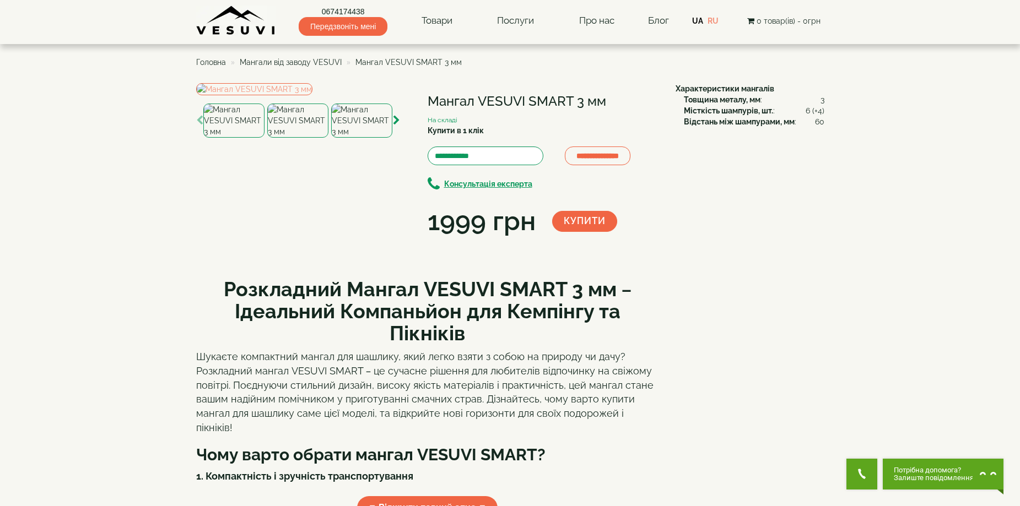
click at [285, 138] on img at bounding box center [297, 121] width 61 height 34
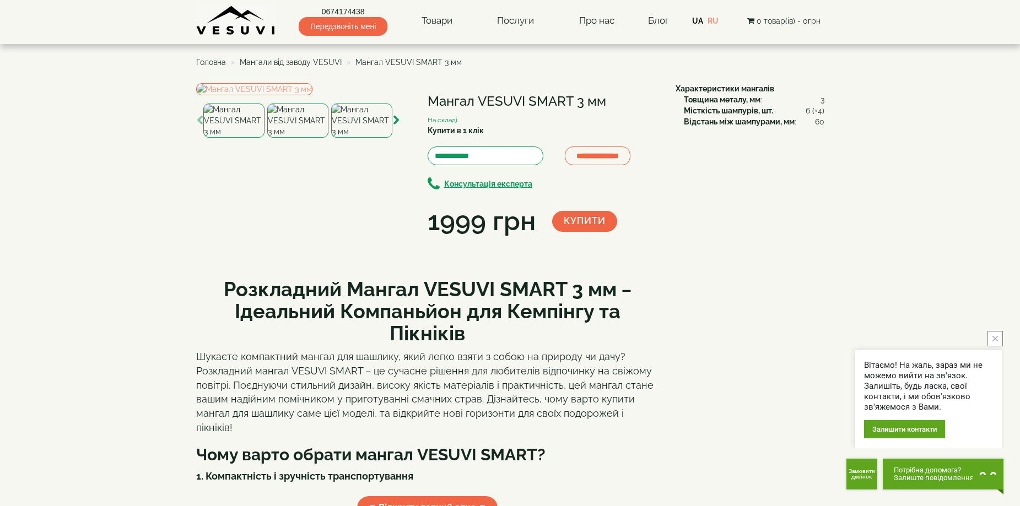
click at [369, 138] on img at bounding box center [361, 121] width 61 height 34
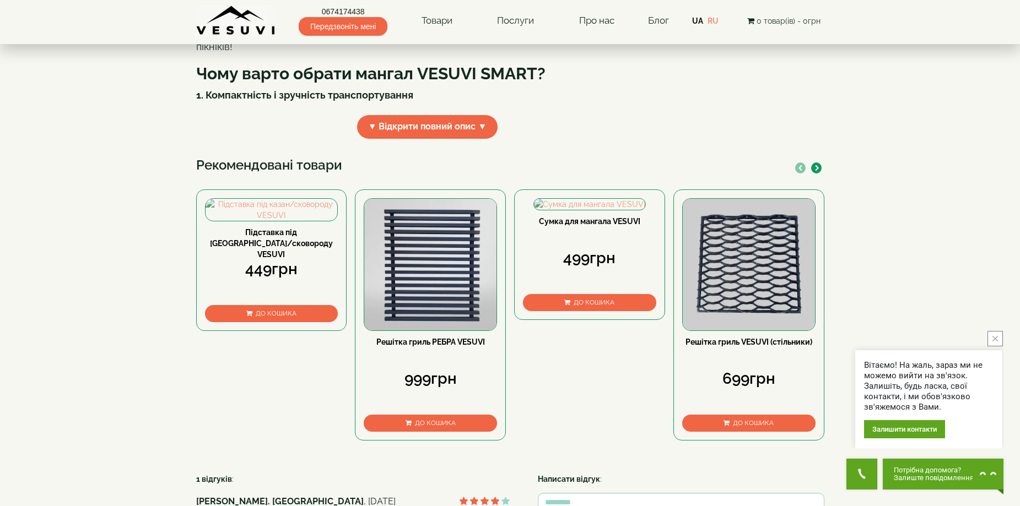
scroll to position [386, 0]
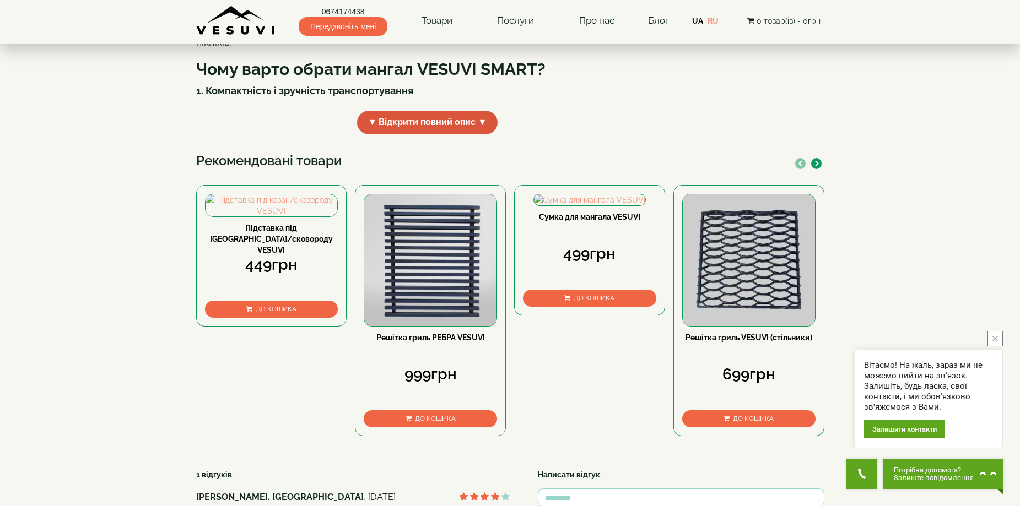
click at [433, 134] on span "▼ Відкрити повний опис ▼" at bounding box center [427, 123] width 141 height 24
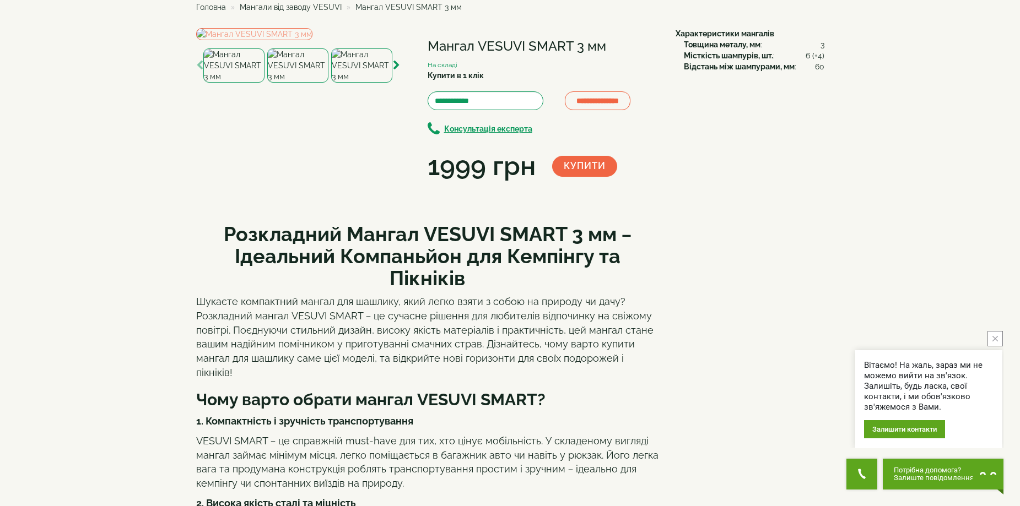
scroll to position [0, 0]
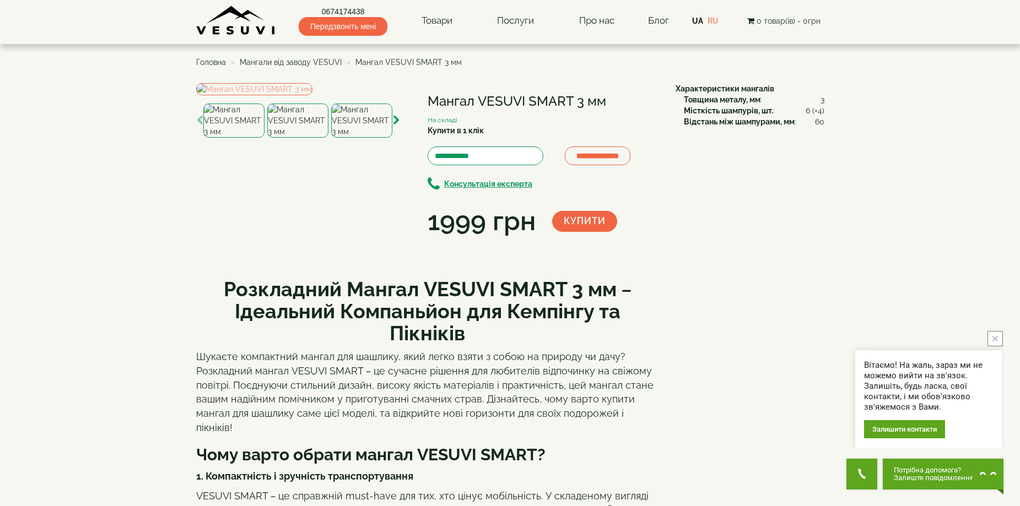
click at [300, 138] on img at bounding box center [297, 121] width 61 height 34
click at [362, 138] on img at bounding box center [361, 121] width 61 height 34
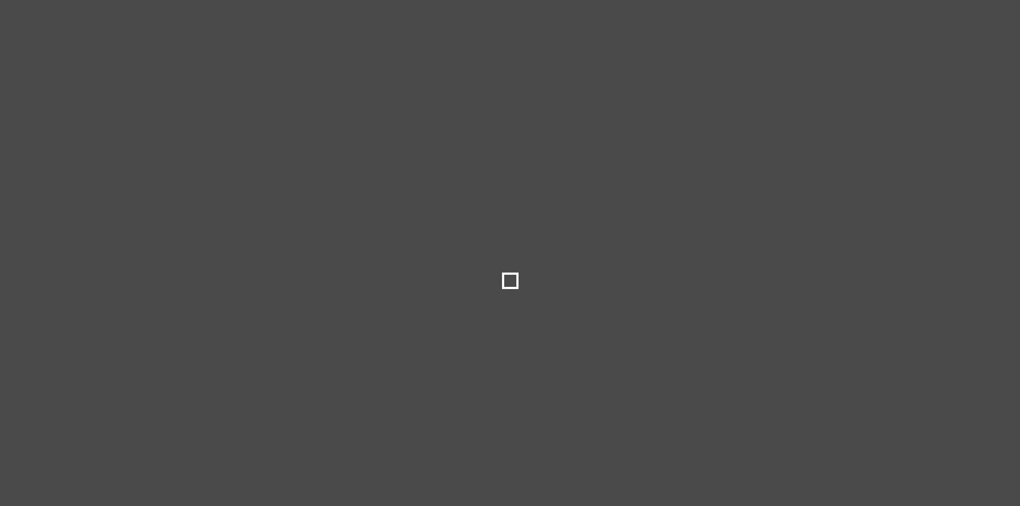
select select
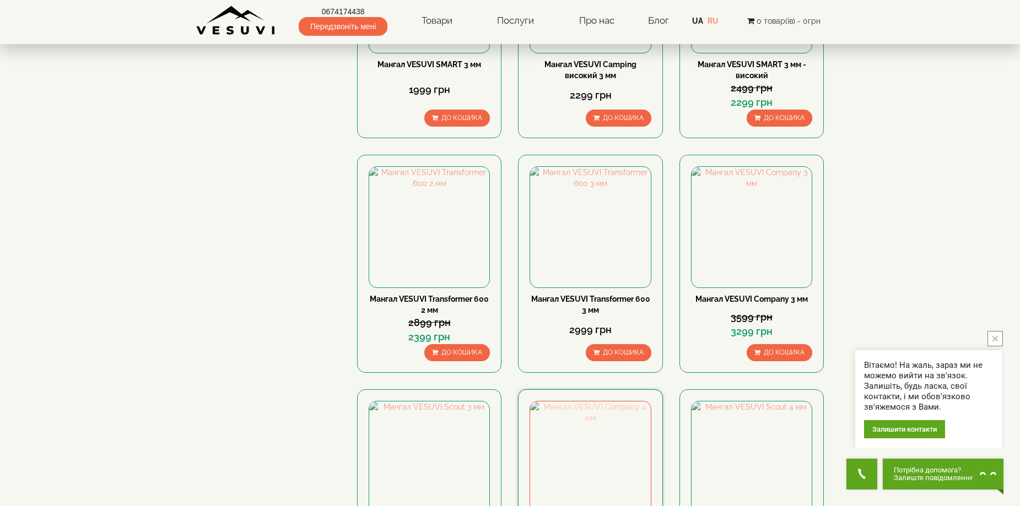
scroll to position [331, 0]
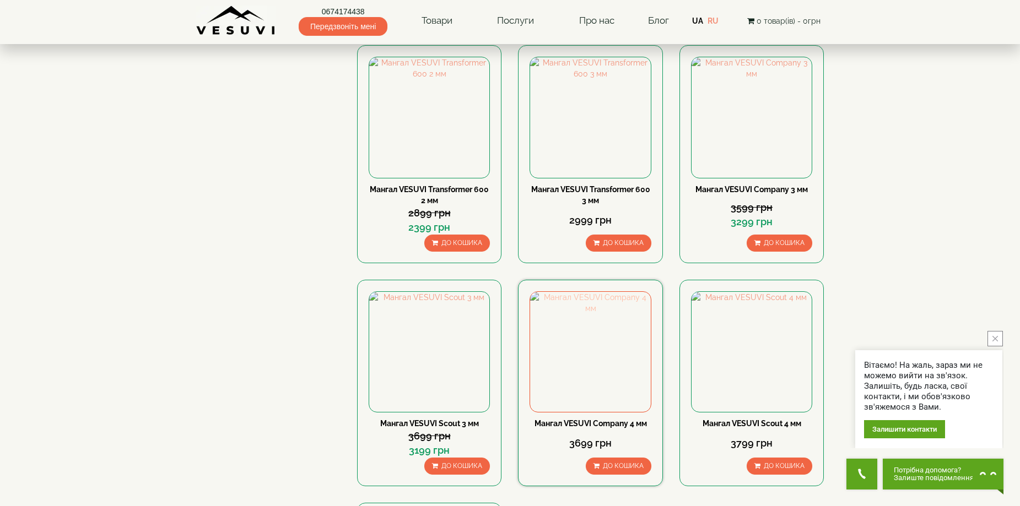
click at [601, 347] on img at bounding box center [590, 352] width 120 height 120
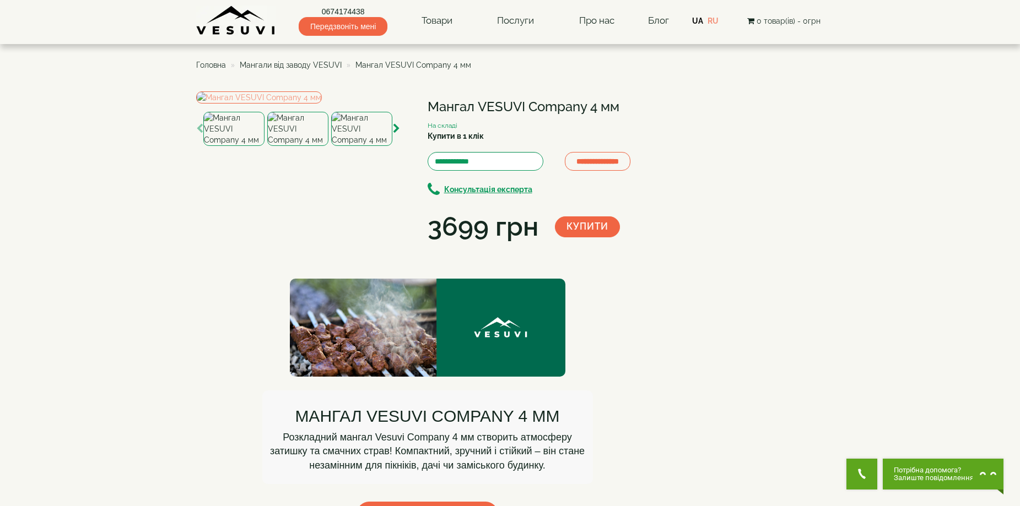
click at [290, 146] on img at bounding box center [297, 129] width 61 height 34
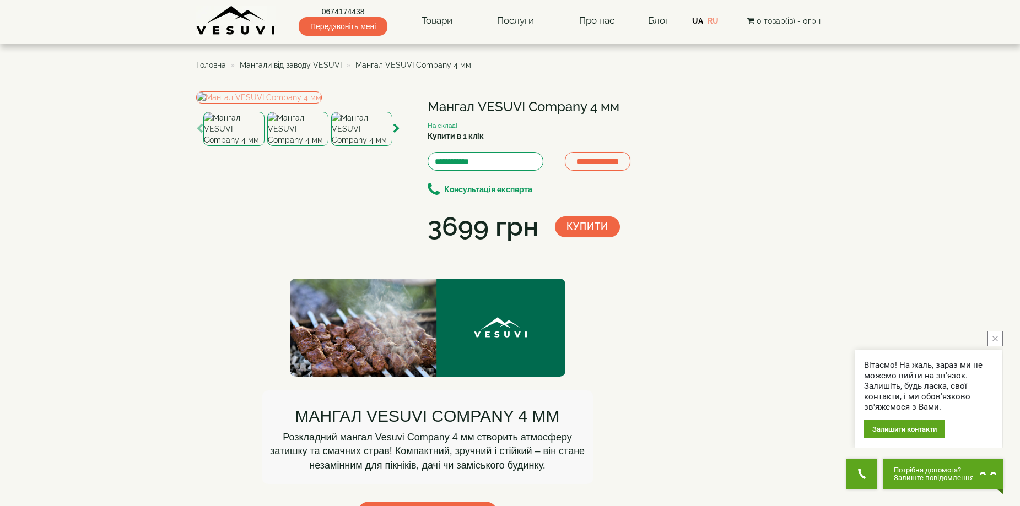
click at [361, 146] on img at bounding box center [361, 129] width 61 height 34
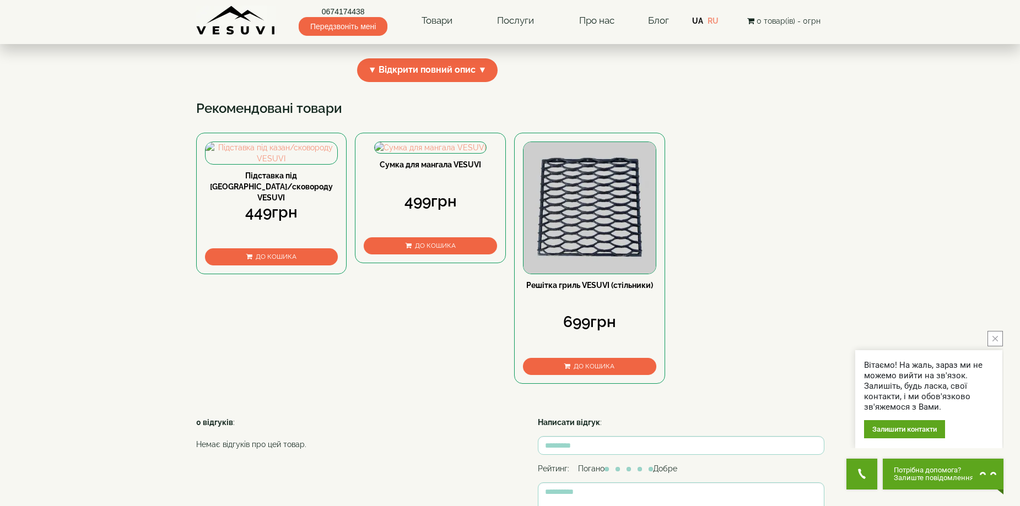
scroll to position [441, 0]
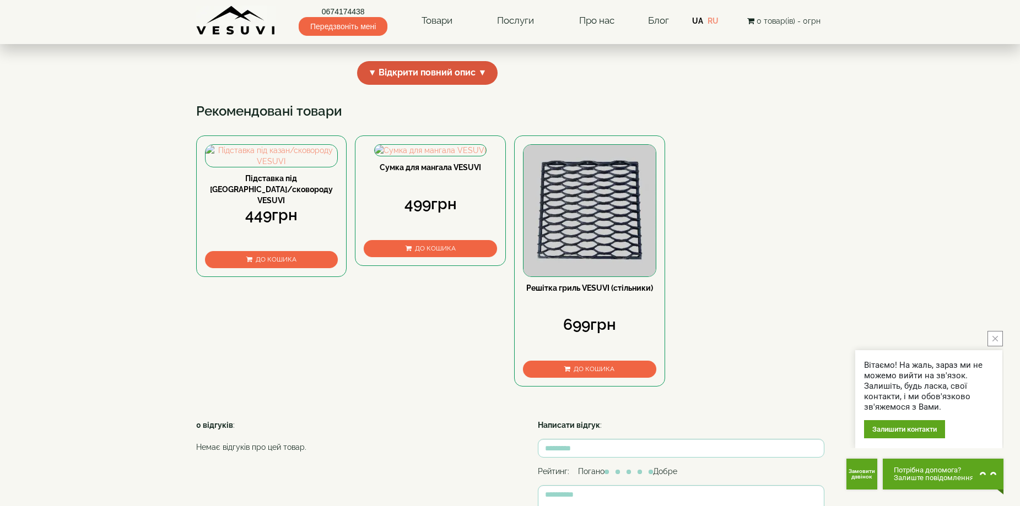
click at [415, 85] on span "▼ Відкрити повний опис ▼" at bounding box center [427, 73] width 141 height 24
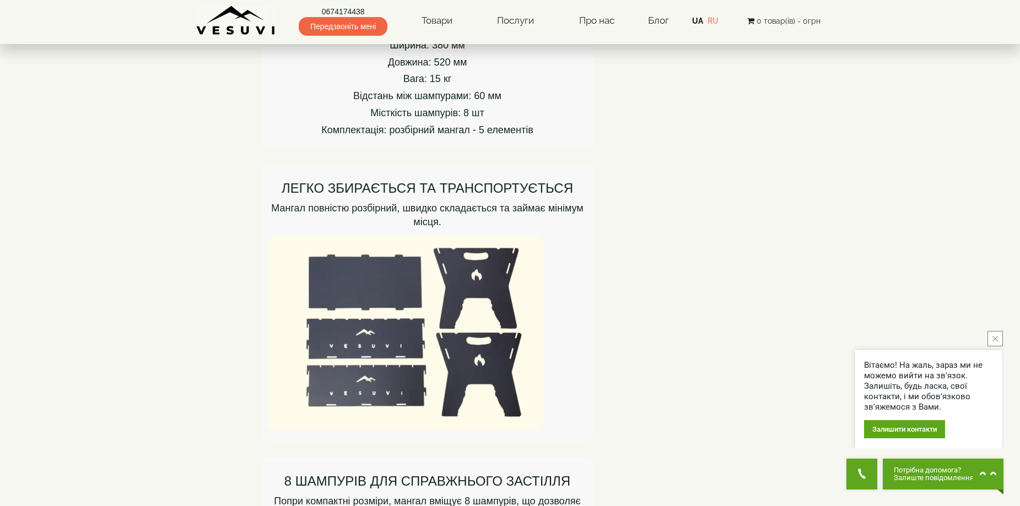
scroll to position [606, 0]
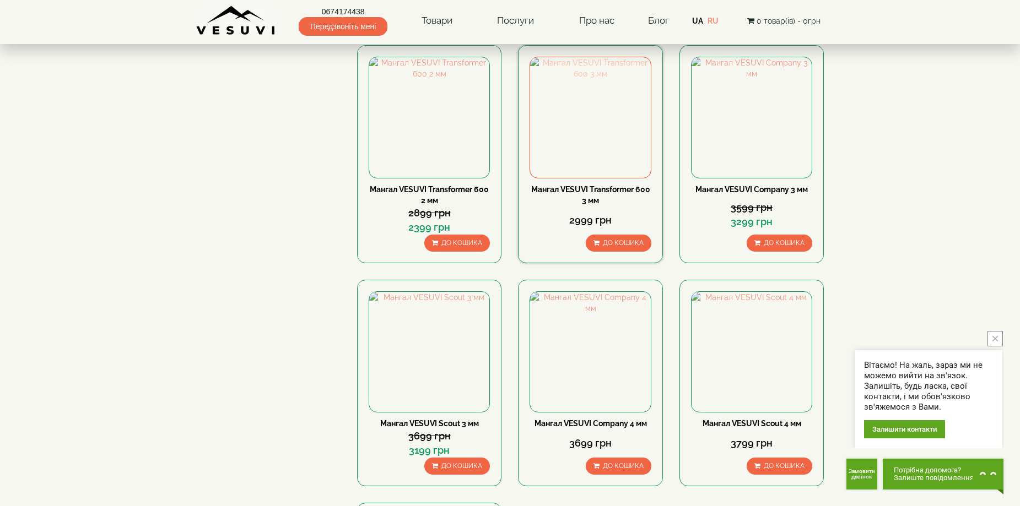
click at [588, 115] on img at bounding box center [590, 117] width 120 height 120
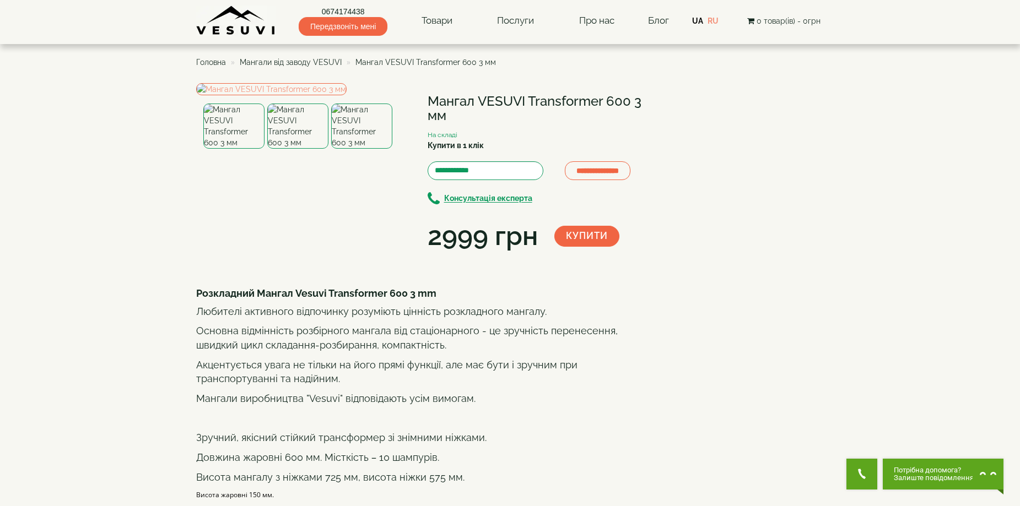
click at [295, 149] on img at bounding box center [297, 126] width 61 height 45
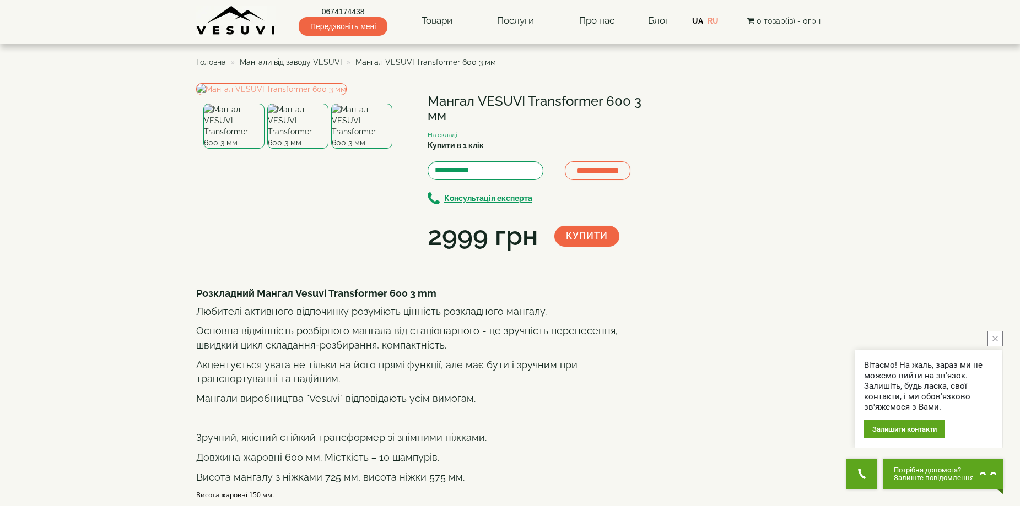
click at [364, 149] on img at bounding box center [361, 126] width 61 height 45
click at [302, 149] on img at bounding box center [297, 126] width 61 height 45
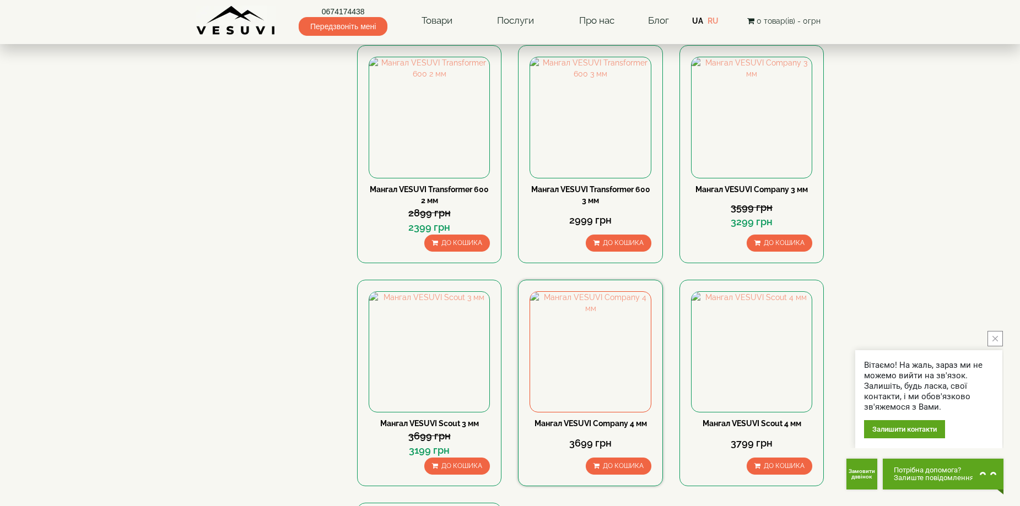
scroll to position [441, 0]
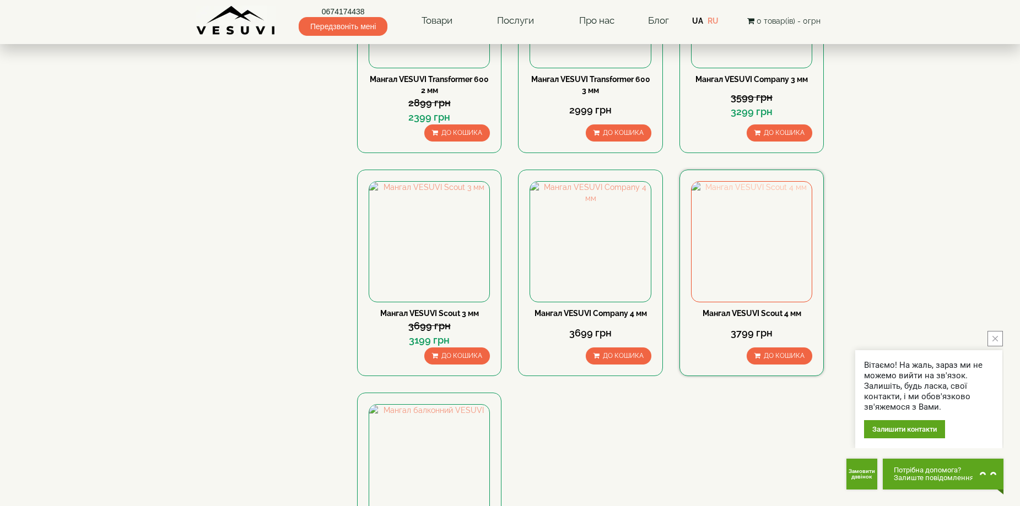
click at [756, 235] on img at bounding box center [752, 242] width 120 height 120
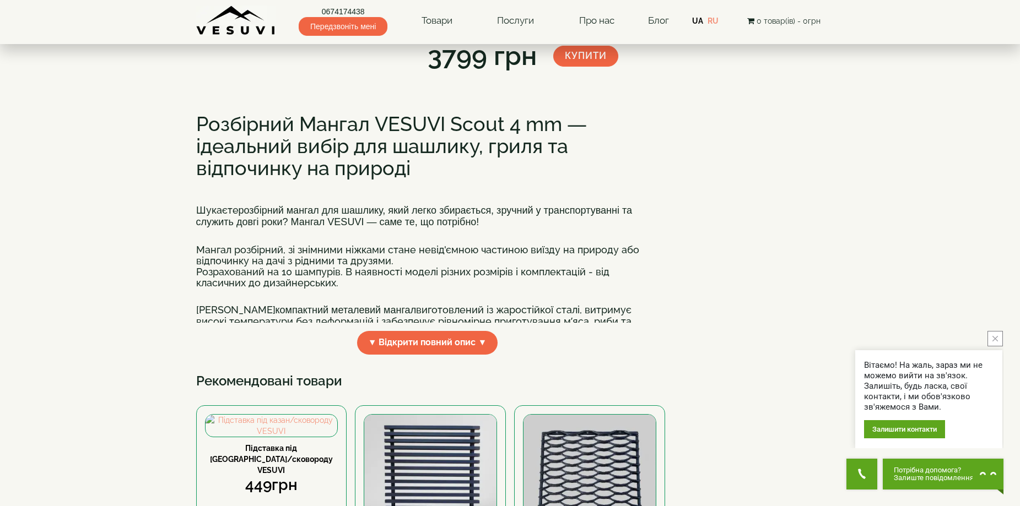
scroll to position [220, 0]
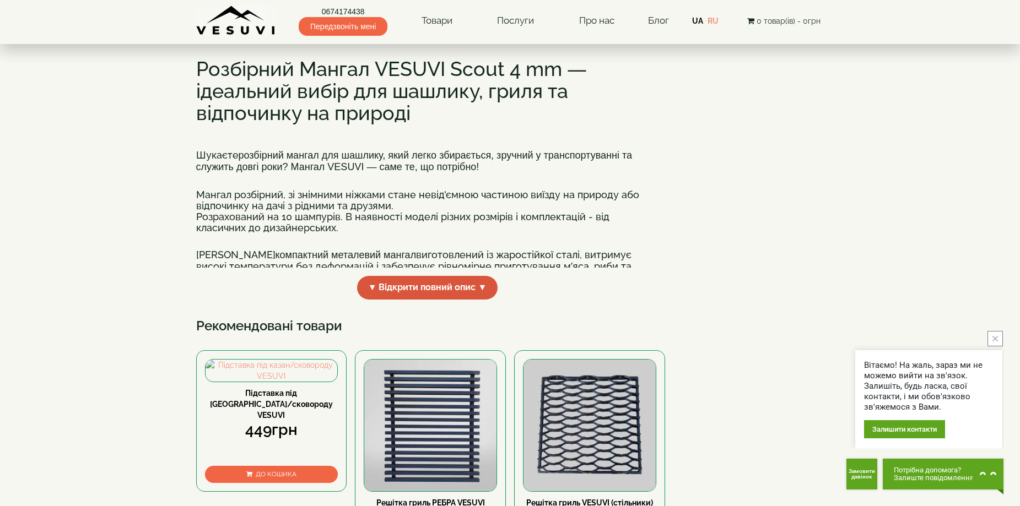
click at [430, 300] on span "▼ Відкрити повний опис ▼" at bounding box center [427, 288] width 141 height 24
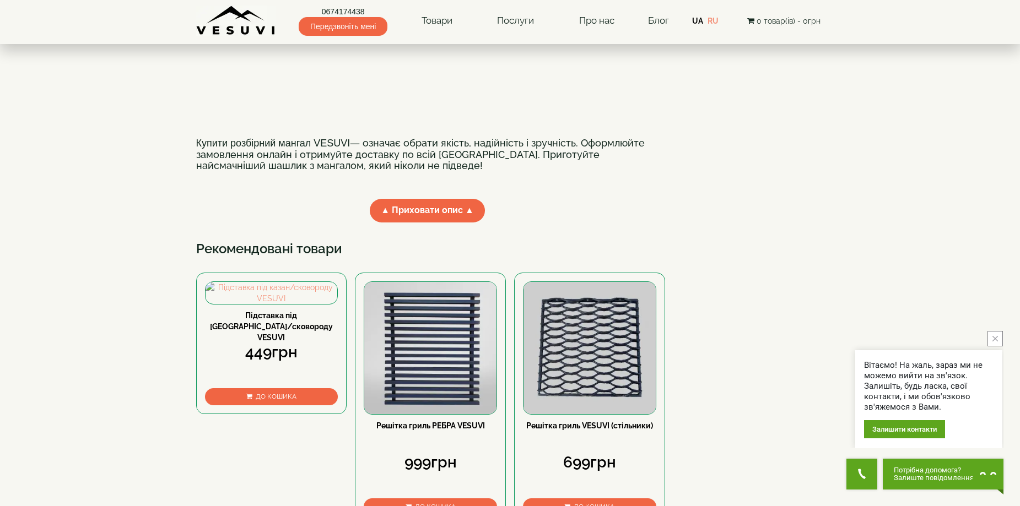
scroll to position [882, 0]
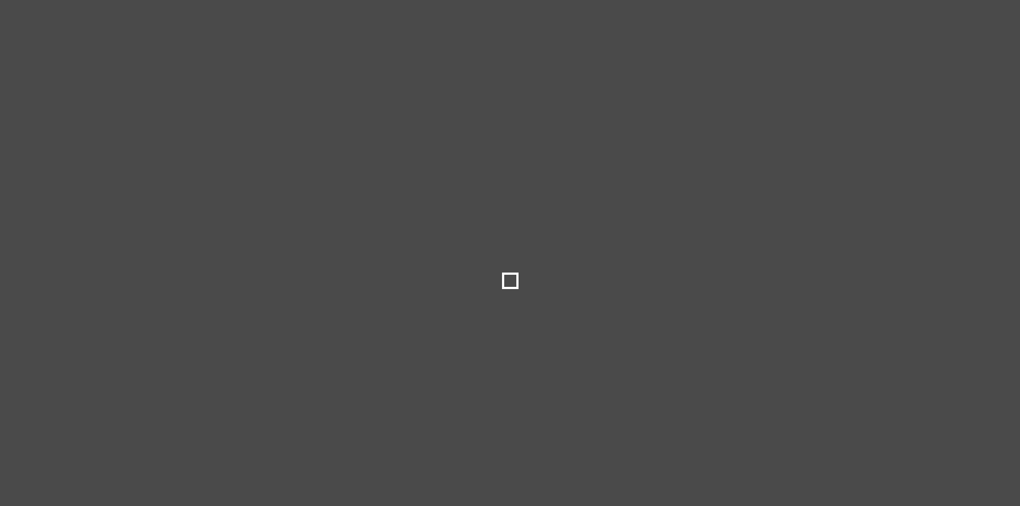
select select
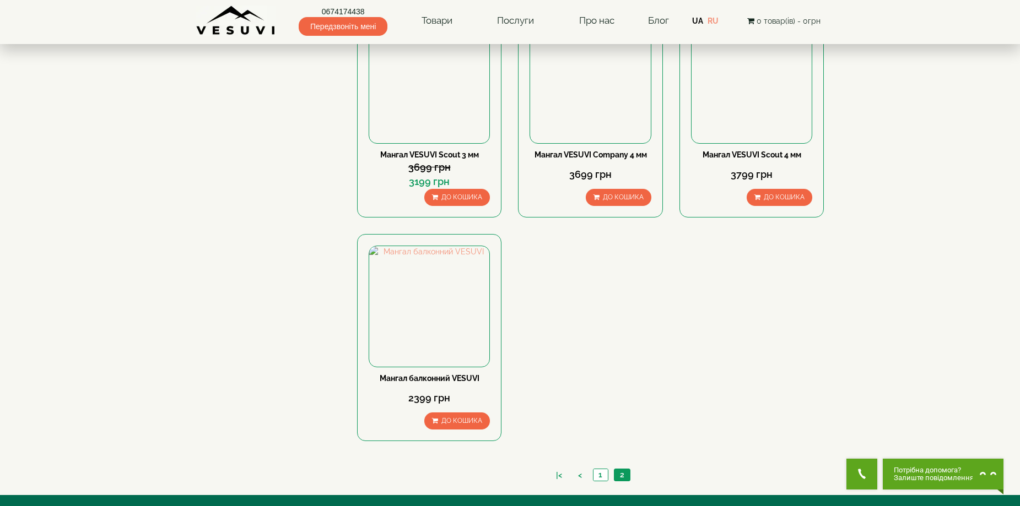
scroll to position [661, 0]
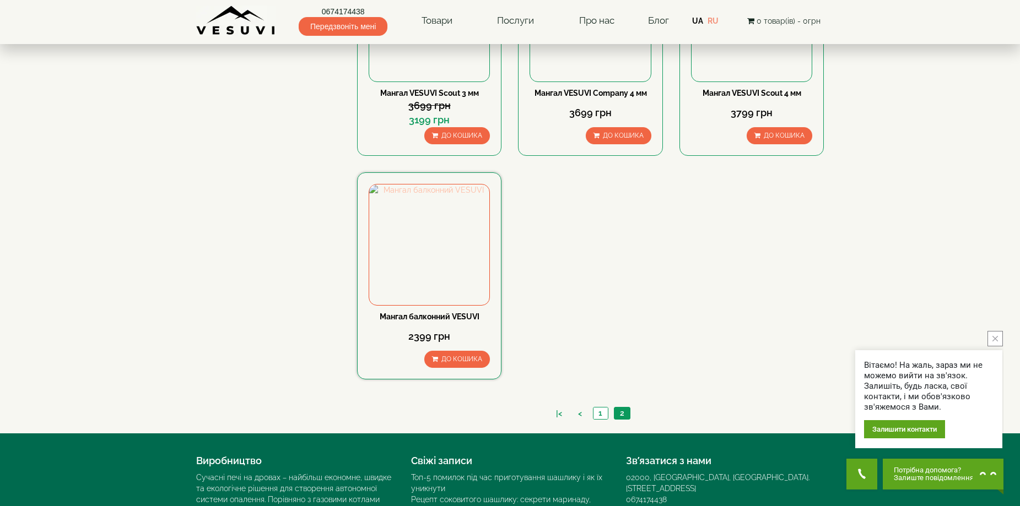
click at [434, 261] on img at bounding box center [429, 245] width 120 height 120
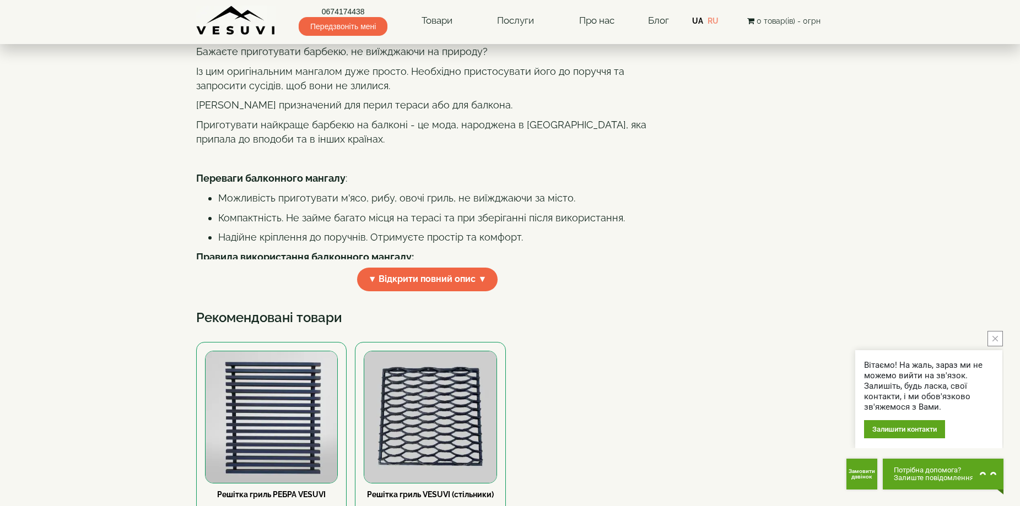
scroll to position [55, 0]
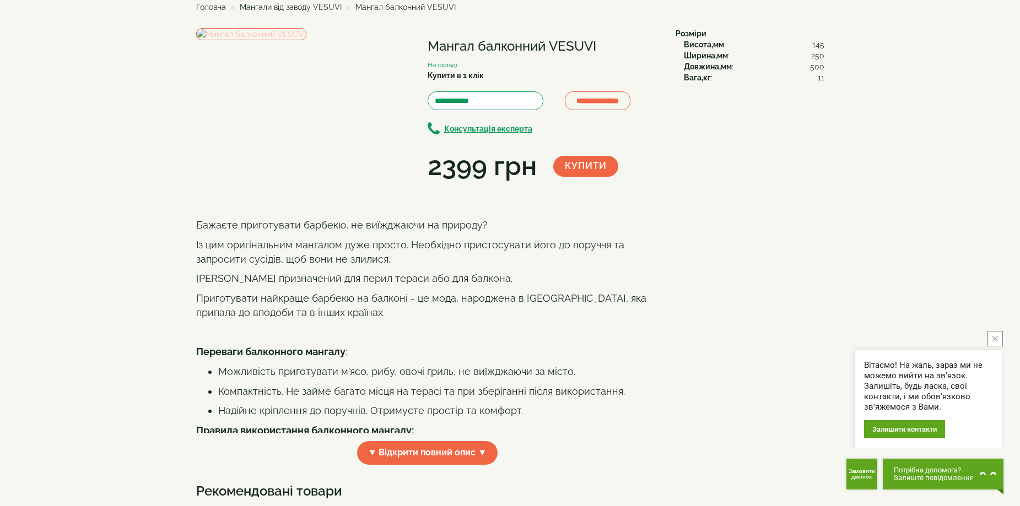
click at [306, 40] on img at bounding box center [251, 34] width 110 height 12
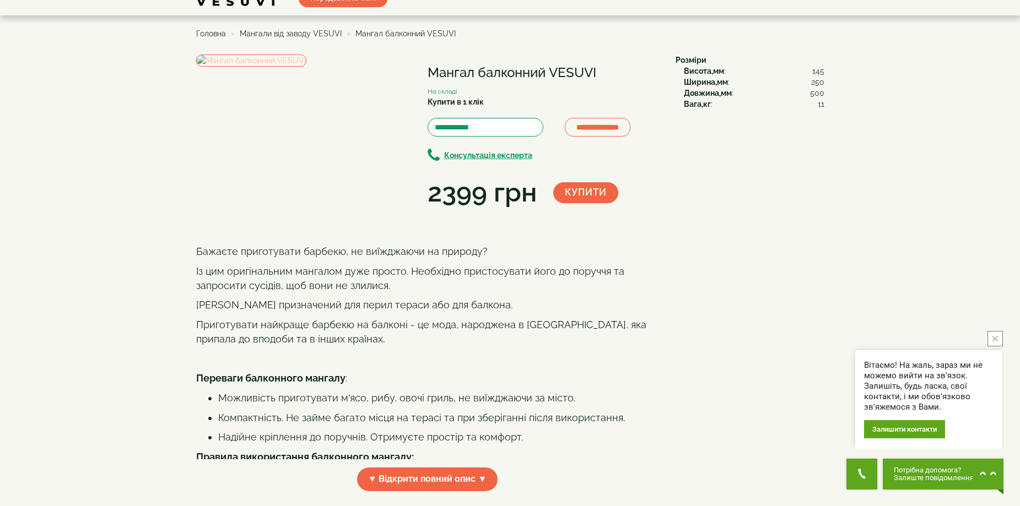
scroll to position [0, 0]
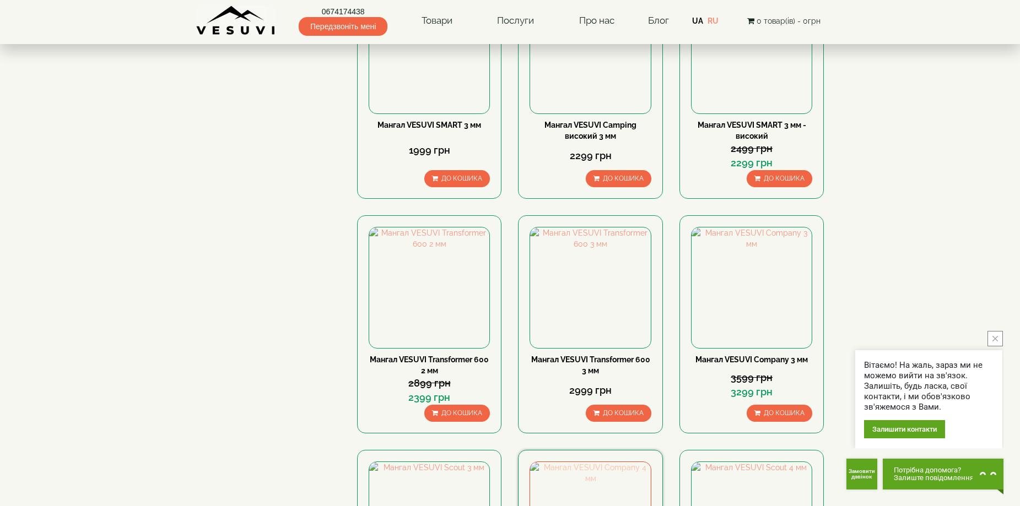
scroll to position [55, 0]
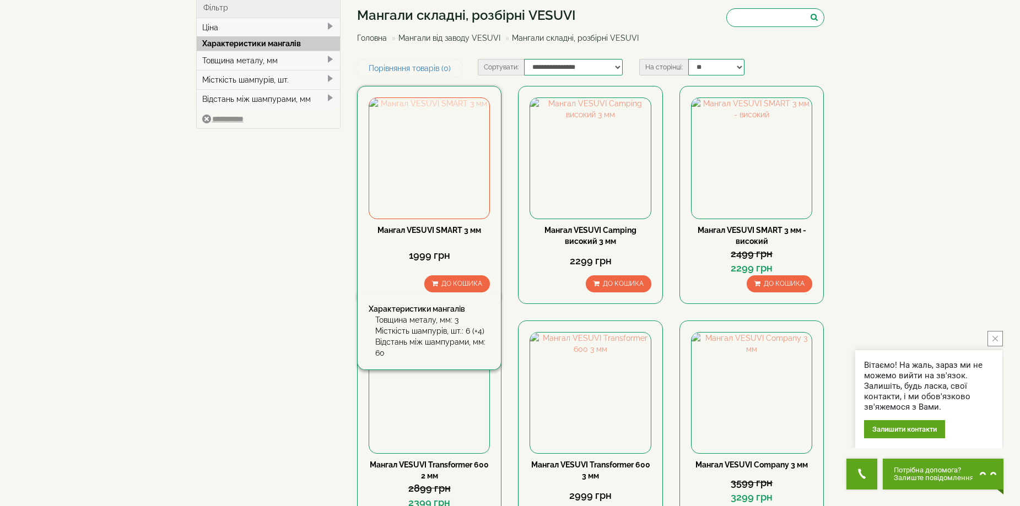
click at [451, 186] on img at bounding box center [429, 158] width 120 height 120
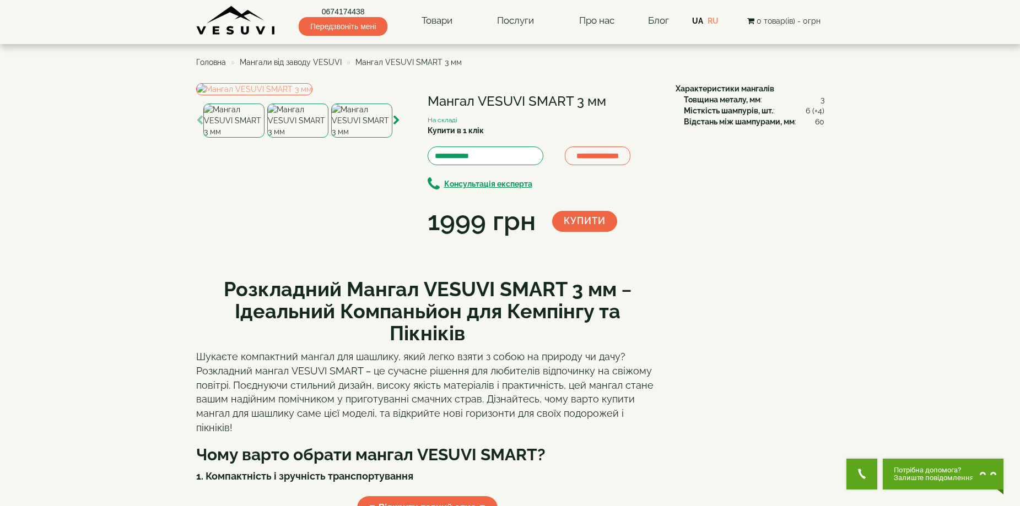
click at [356, 138] on img at bounding box center [361, 121] width 61 height 34
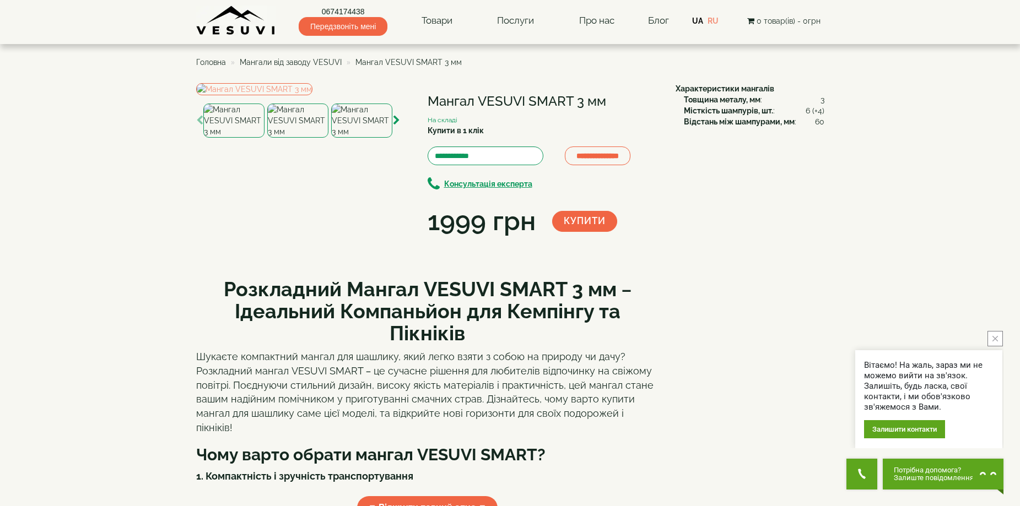
click at [217, 63] on span "Головна" at bounding box center [211, 62] width 30 height 9
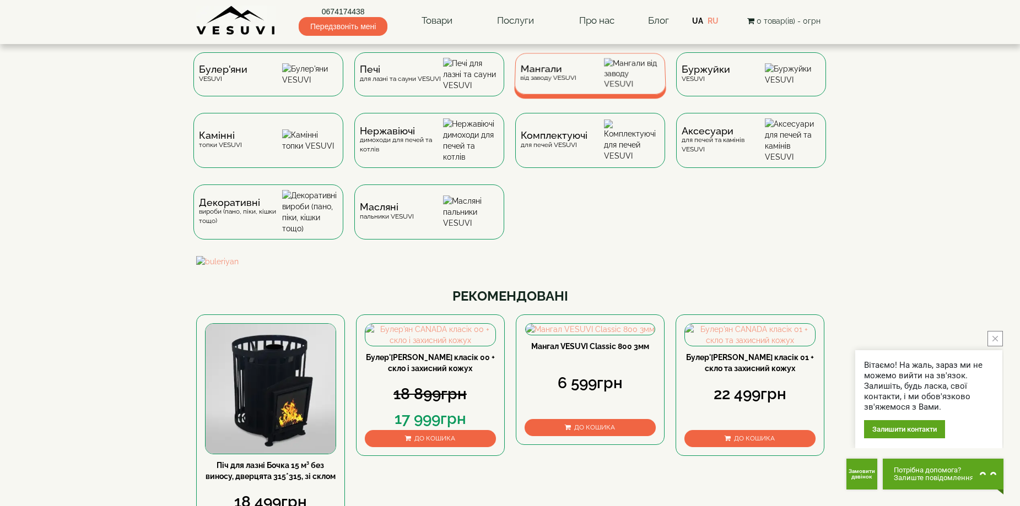
click at [542, 79] on div "Мангали від заводу VESUVI" at bounding box center [548, 73] width 56 height 17
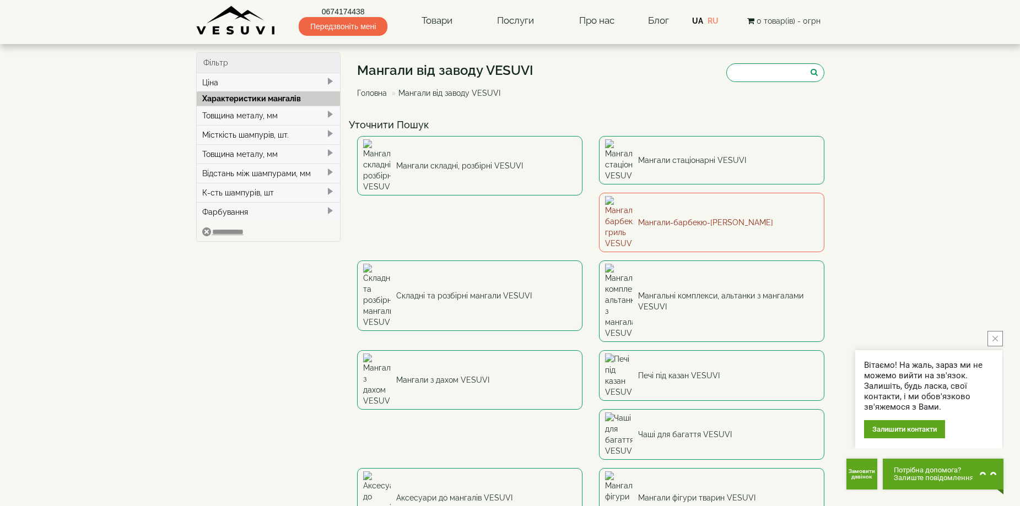
click at [599, 194] on link "Мангали-барбекю-[PERSON_NAME]" at bounding box center [711, 223] width 225 height 60
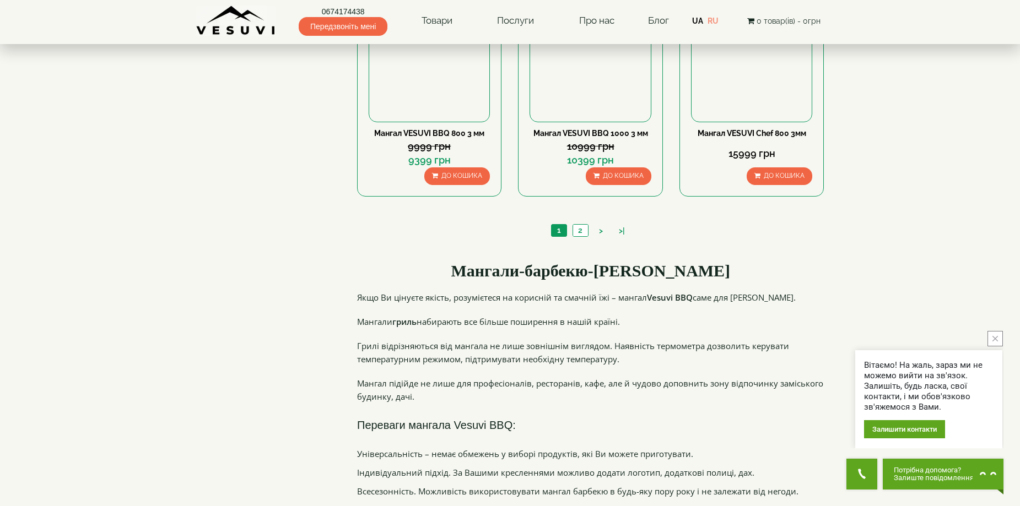
scroll to position [1102, 0]
click at [581, 228] on link "2" at bounding box center [580, 230] width 15 height 12
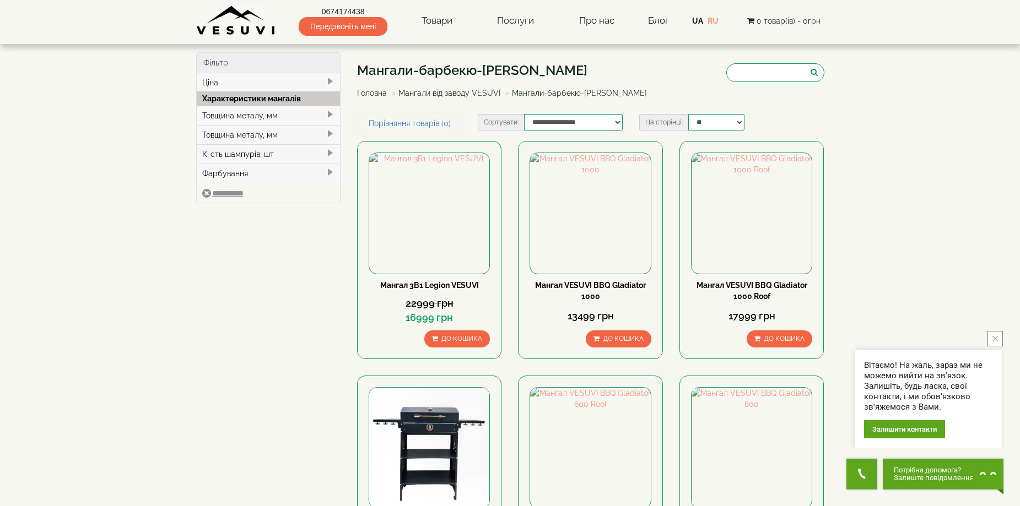
click at [454, 93] on link "Мангали від заводу VESUVI" at bounding box center [449, 93] width 102 height 9
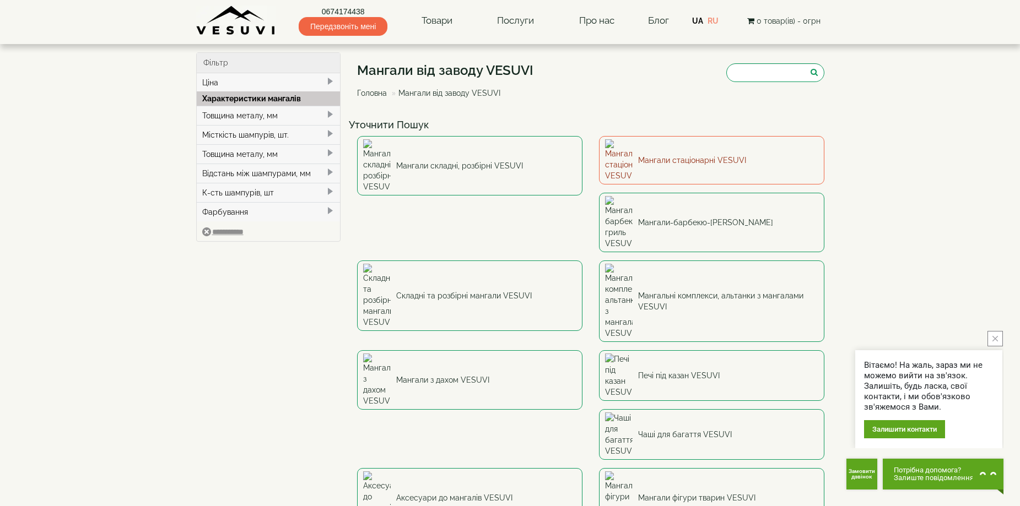
click at [665, 150] on link "Мангали стаціонарні VESUVI" at bounding box center [711, 160] width 225 height 48
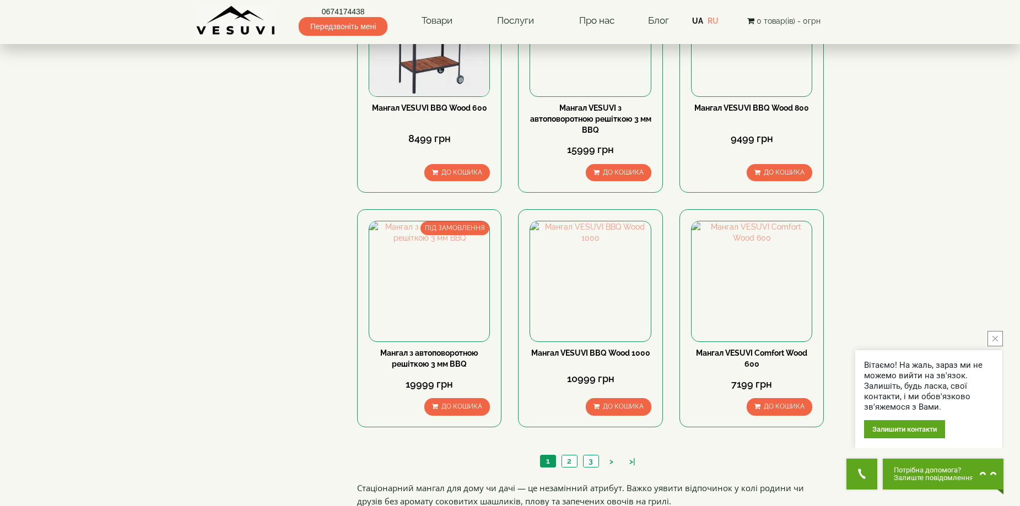
scroll to position [882, 0]
click at [575, 460] on link "2" at bounding box center [569, 461] width 15 height 12
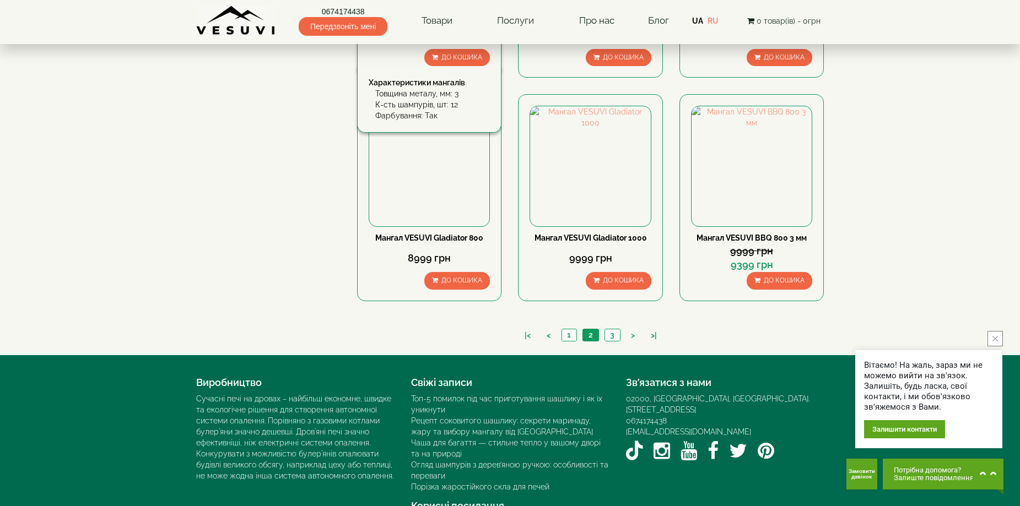
scroll to position [1013, 0]
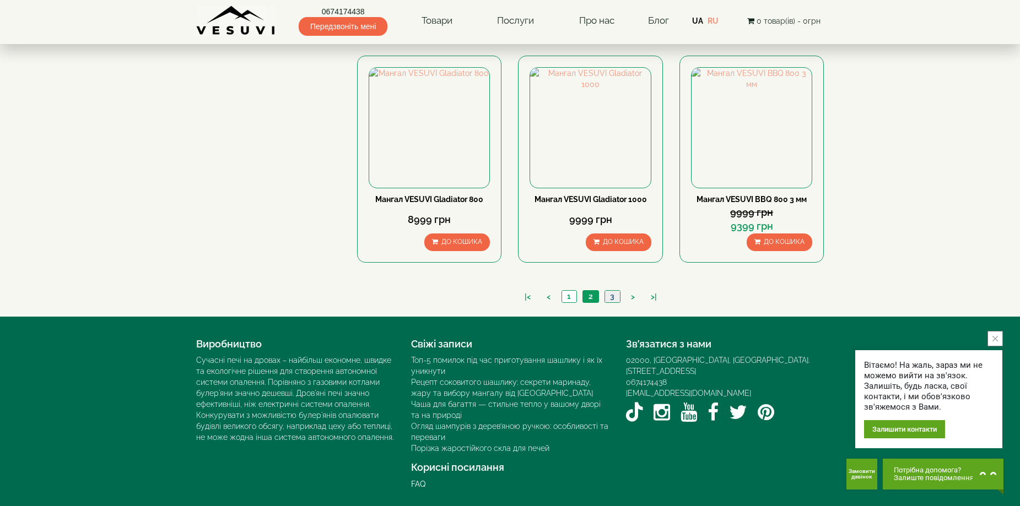
click at [612, 296] on link "3" at bounding box center [611, 297] width 15 height 12
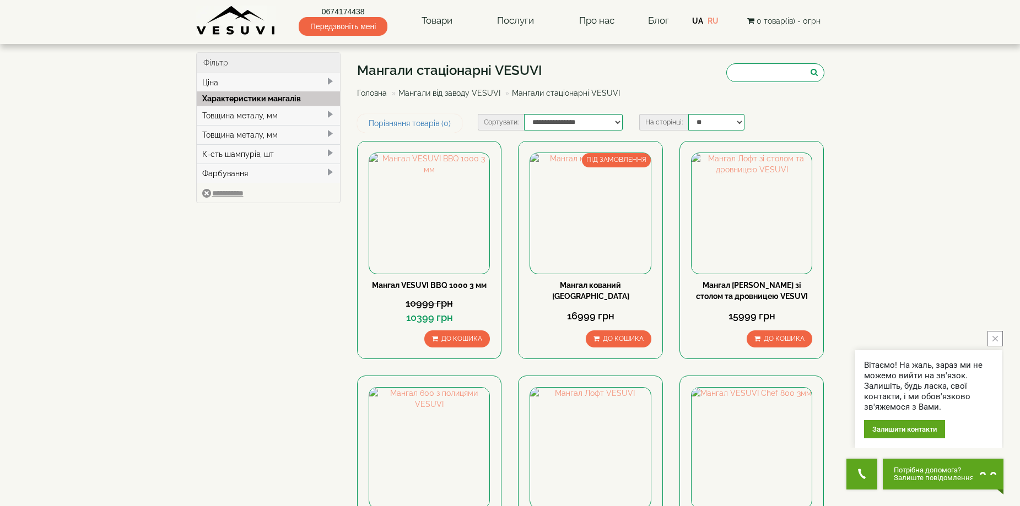
click at [437, 93] on link "Мангали від заводу VESUVI" at bounding box center [449, 93] width 102 height 9
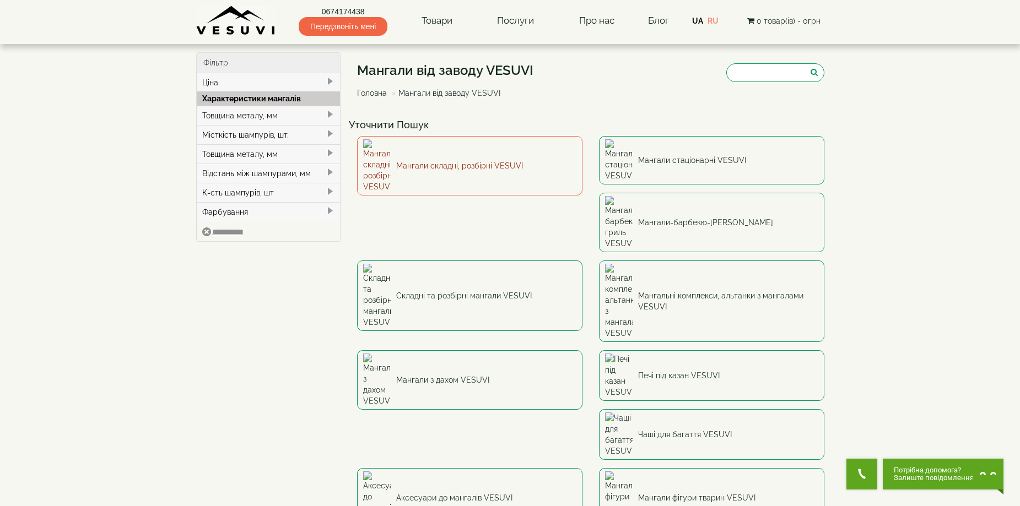
click at [449, 151] on link "Мангали складні, розбірні VESUVI" at bounding box center [469, 166] width 225 height 60
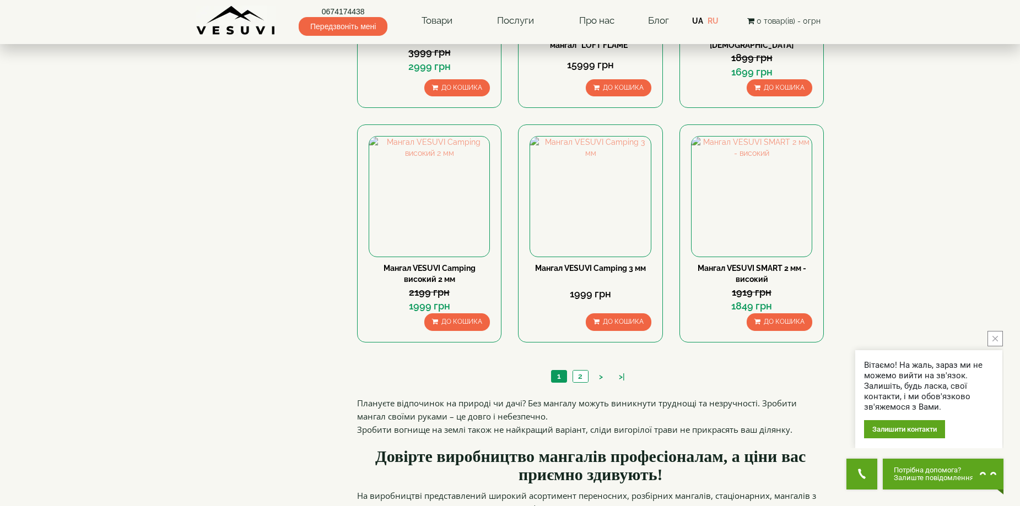
scroll to position [992, 0]
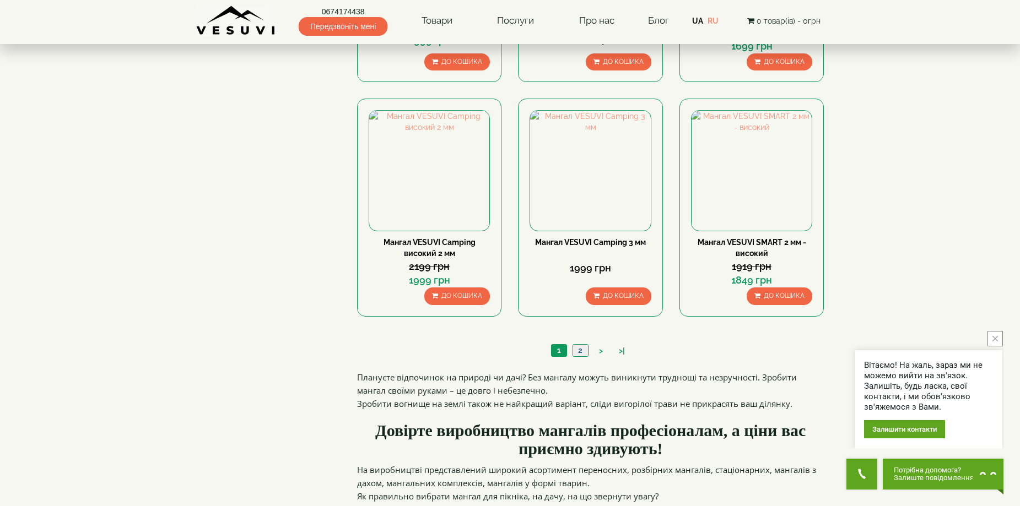
click at [580, 352] on link "2" at bounding box center [580, 351] width 15 height 12
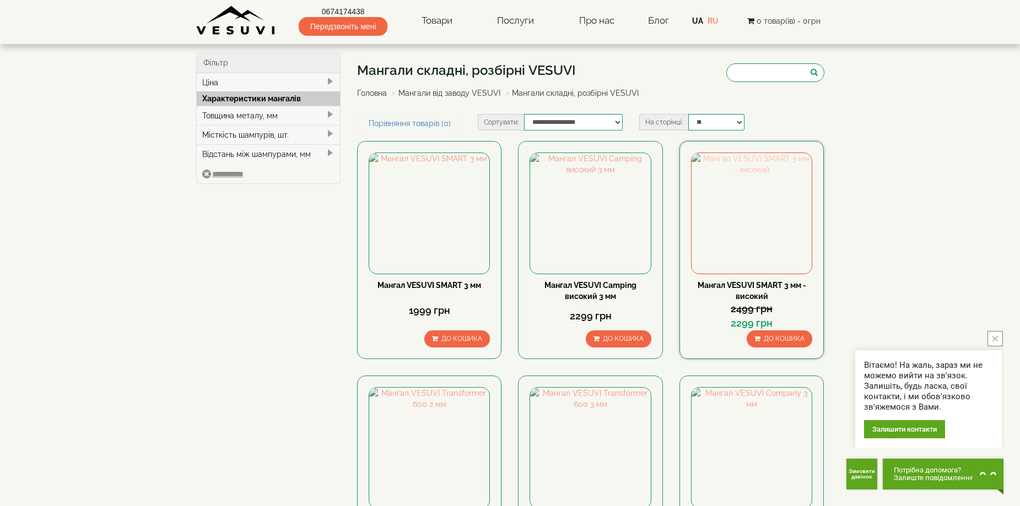
click at [759, 226] on img at bounding box center [752, 213] width 120 height 120
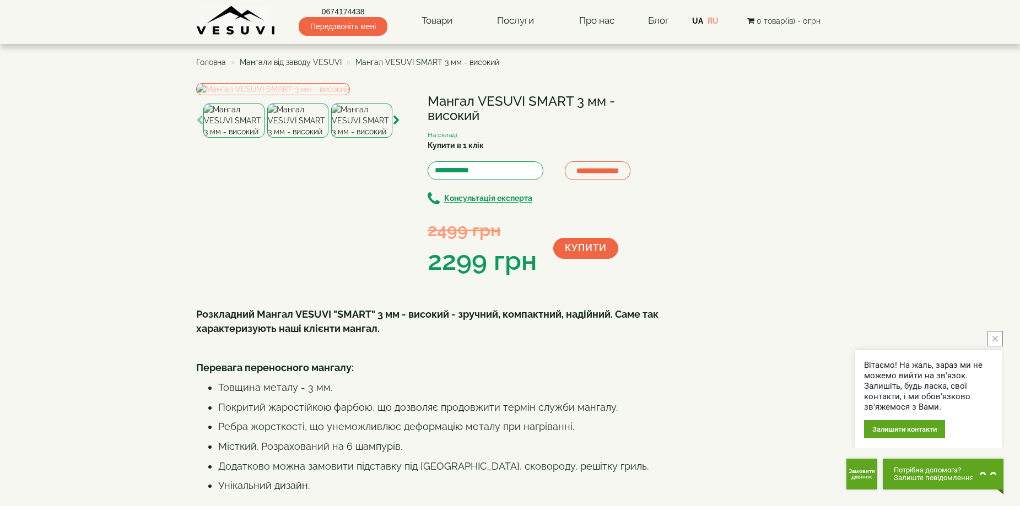
click at [261, 95] on img at bounding box center [273, 89] width 154 height 12
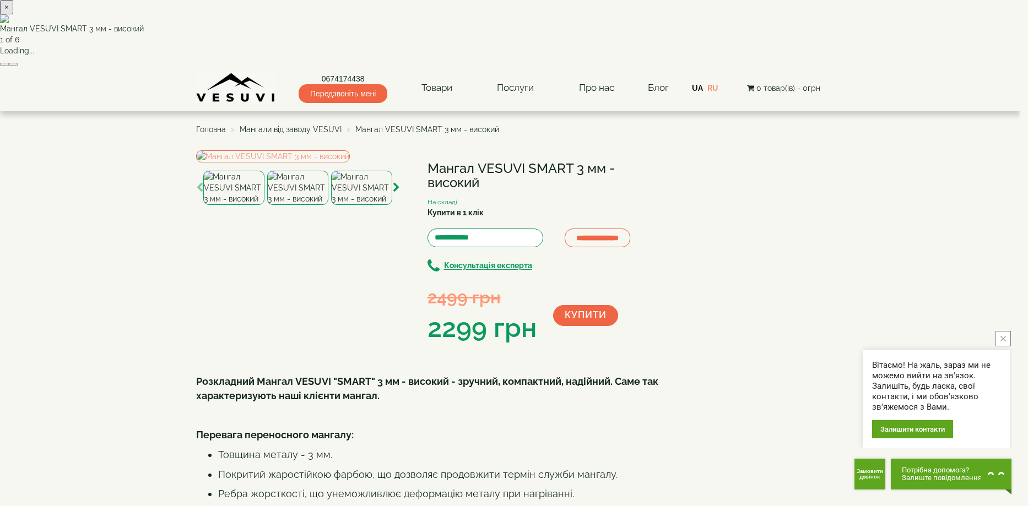
click at [18, 66] on button "button" at bounding box center [13, 64] width 9 height 3
click at [13, 14] on button "×" at bounding box center [6, 7] width 13 height 14
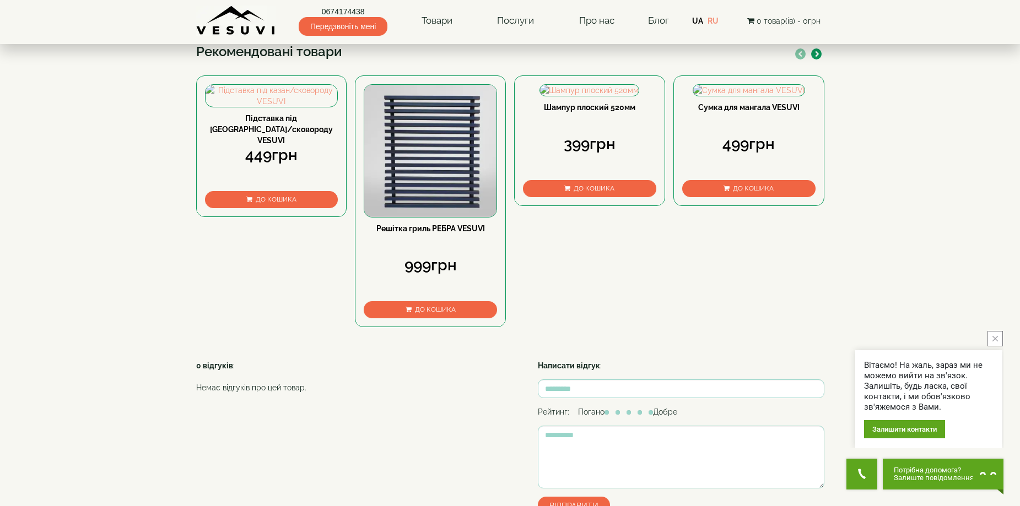
scroll to position [551, 0]
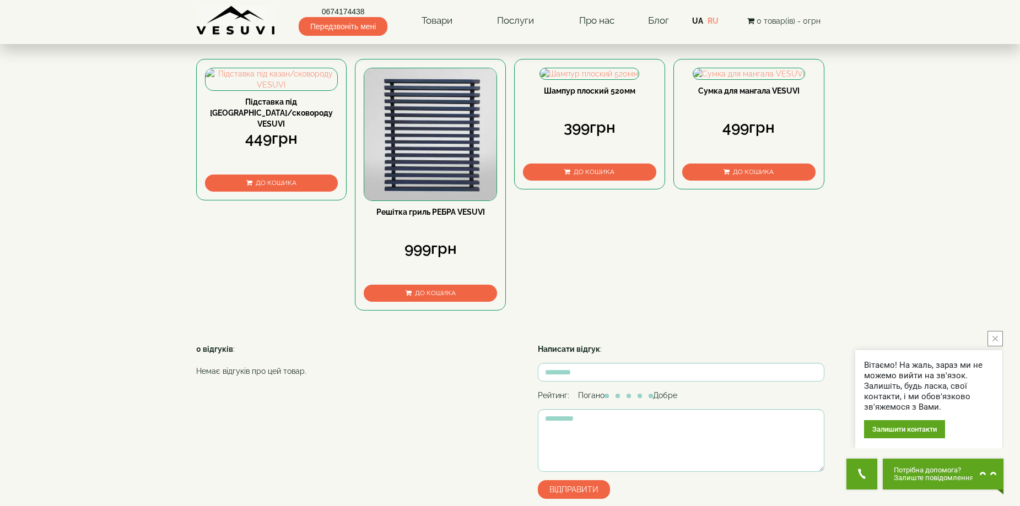
click at [438, 201] on img at bounding box center [430, 134] width 132 height 132
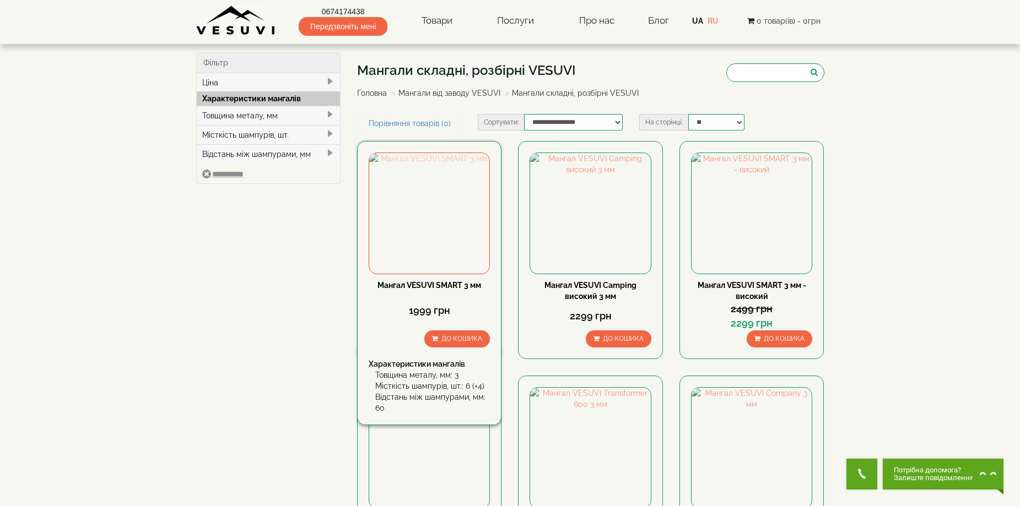
click at [447, 230] on img at bounding box center [429, 213] width 120 height 120
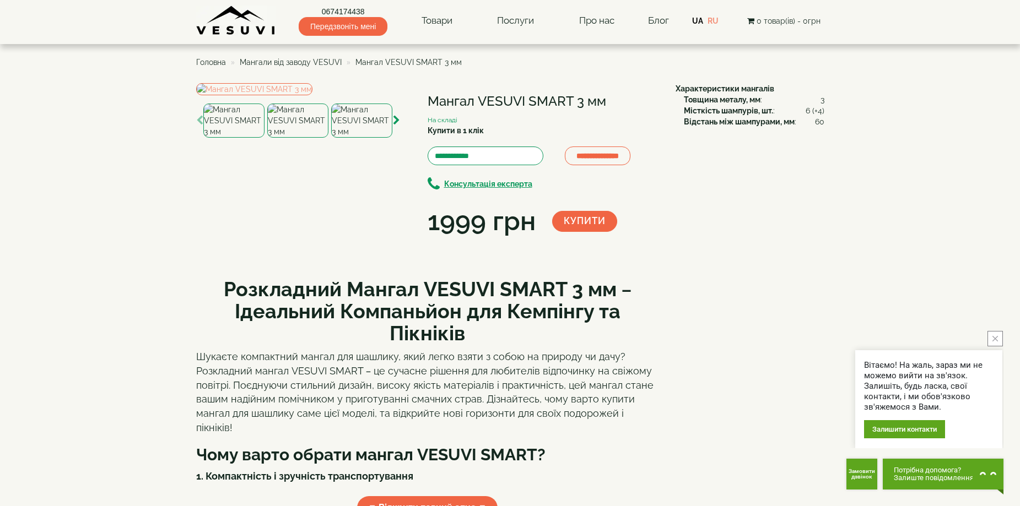
click at [363, 138] on img at bounding box center [361, 121] width 61 height 34
click at [298, 138] on img at bounding box center [297, 121] width 61 height 34
click at [241, 138] on img at bounding box center [233, 121] width 61 height 34
click at [357, 138] on img at bounding box center [361, 121] width 61 height 34
click at [252, 138] on img at bounding box center [233, 121] width 61 height 34
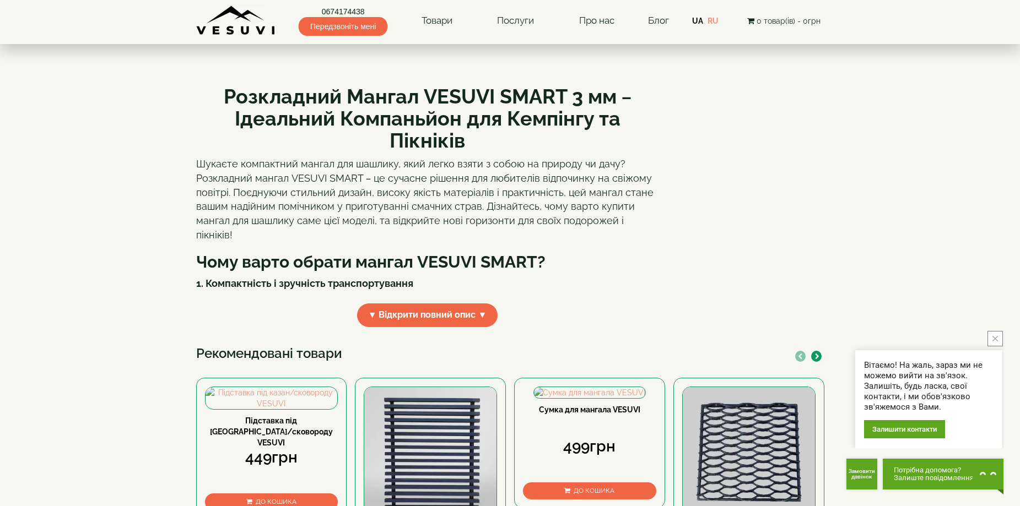
scroll to position [55, 0]
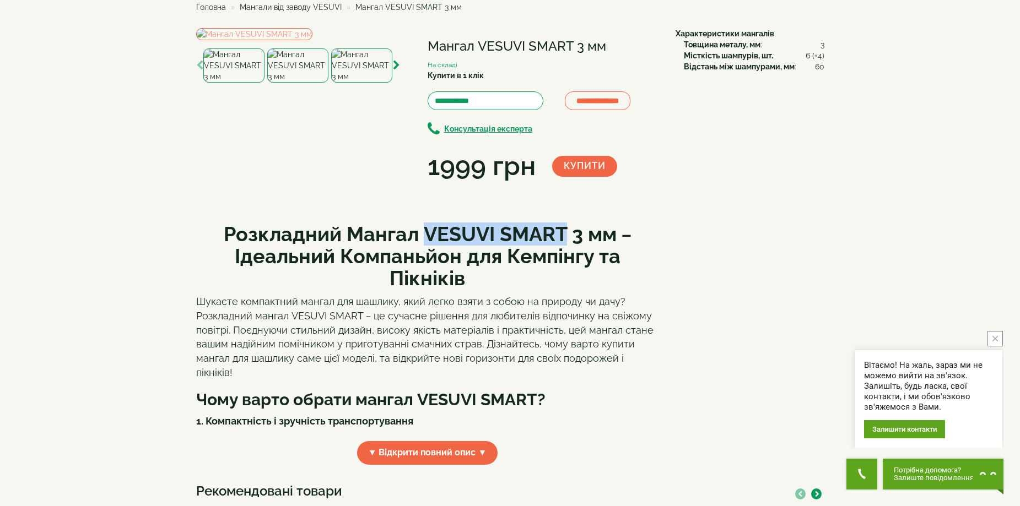
drag, startPoint x: 424, startPoint y: 346, endPoint x: 566, endPoint y: 354, distance: 141.9
click at [566, 289] on b "Розкладний Мангал VESUVI SMART 3 мм – Ідеальний Компаньйон для Кемпінгу та Пікн…" at bounding box center [428, 256] width 408 height 67
copy b "VESUVI SMART"
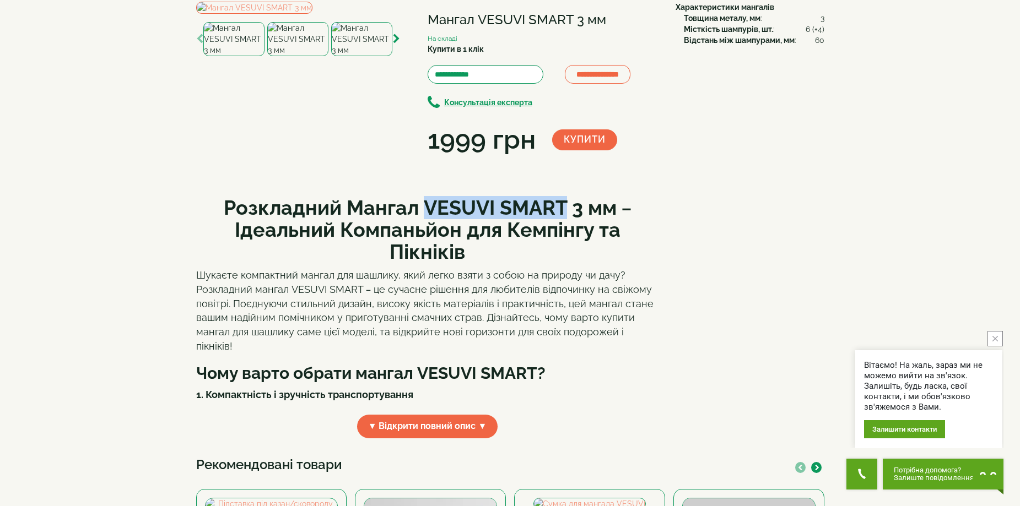
scroll to position [0, 0]
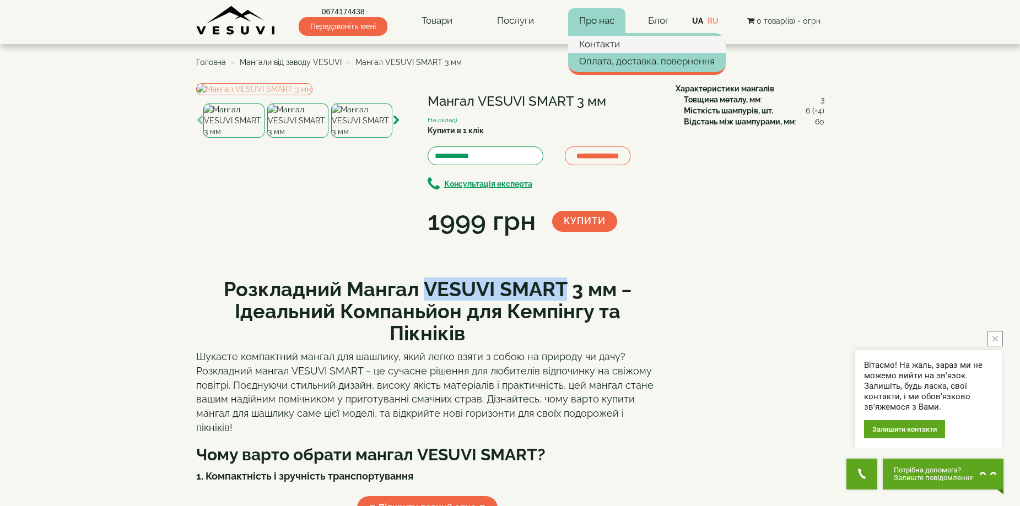
click at [595, 43] on link "Контакти" at bounding box center [647, 44] width 158 height 17
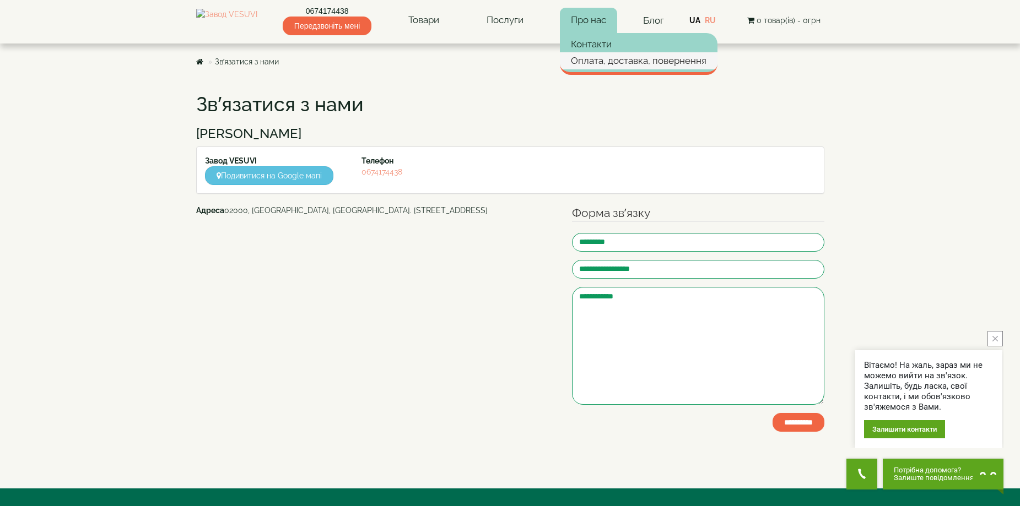
click at [604, 60] on link "Оплата, доставка, повернення" at bounding box center [639, 60] width 158 height 17
